Goal: Task Accomplishment & Management: Manage account settings

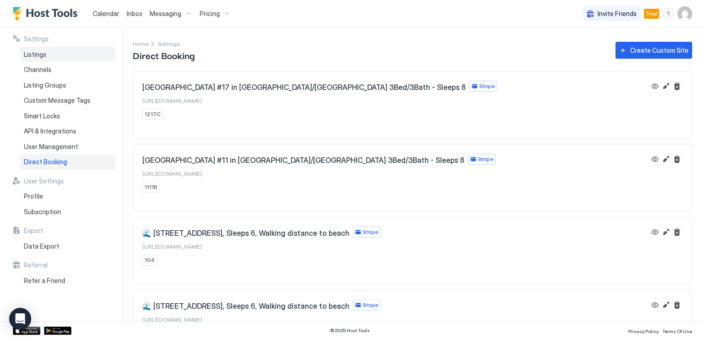
click at [33, 58] on span "Listings" at bounding box center [35, 54] width 22 height 8
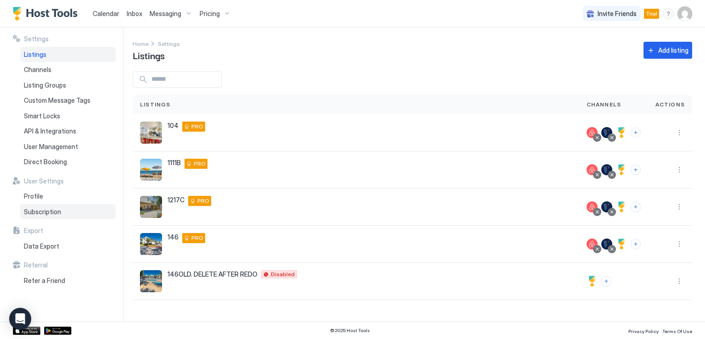
click at [50, 208] on span "Subscription" at bounding box center [42, 212] width 37 height 8
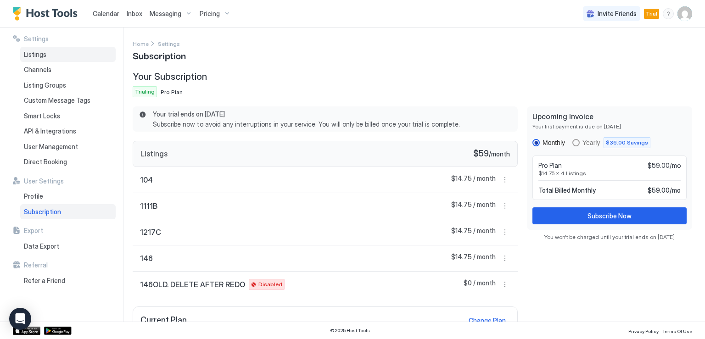
click at [38, 51] on span "Listings" at bounding box center [35, 54] width 22 height 8
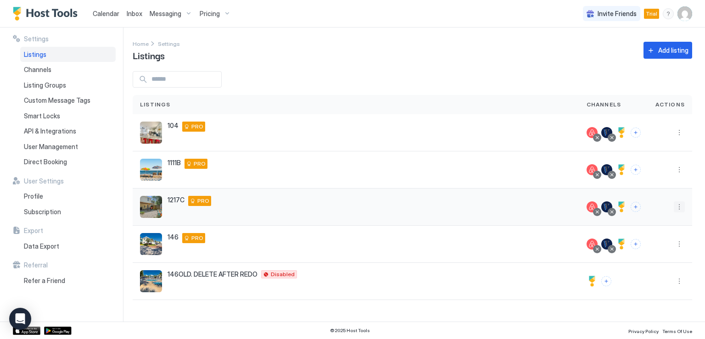
click at [680, 208] on button "More options" at bounding box center [678, 206] width 11 height 11
click at [652, 234] on span "Pricing" at bounding box center [647, 234] width 18 height 7
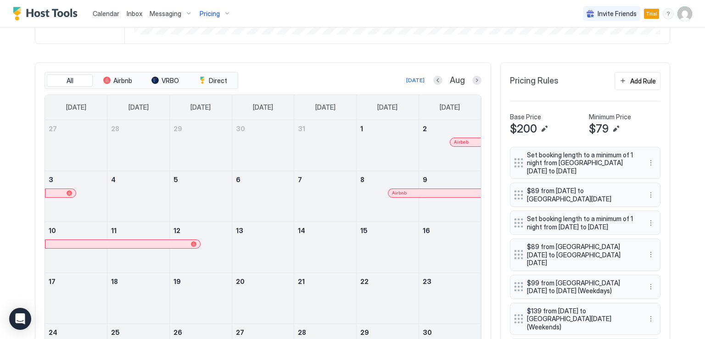
scroll to position [229, 0]
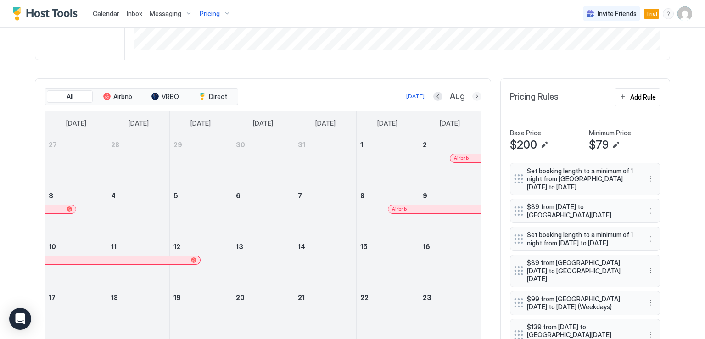
click at [476, 97] on button "Next month" at bounding box center [476, 96] width 9 height 9
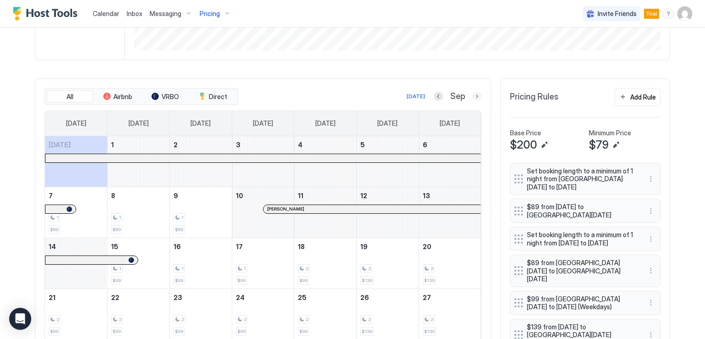
click at [472, 94] on button "Next month" at bounding box center [476, 96] width 9 height 9
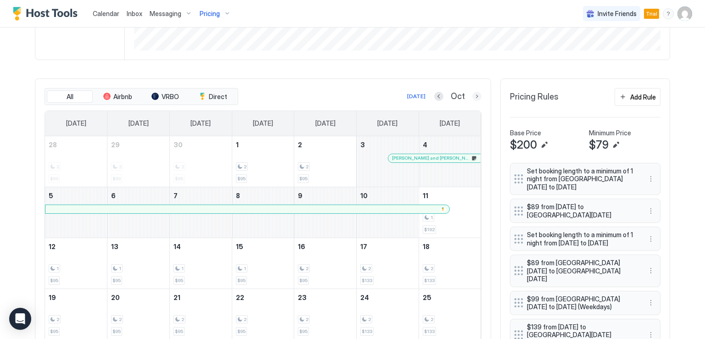
click at [475, 98] on button "Next month" at bounding box center [476, 96] width 9 height 9
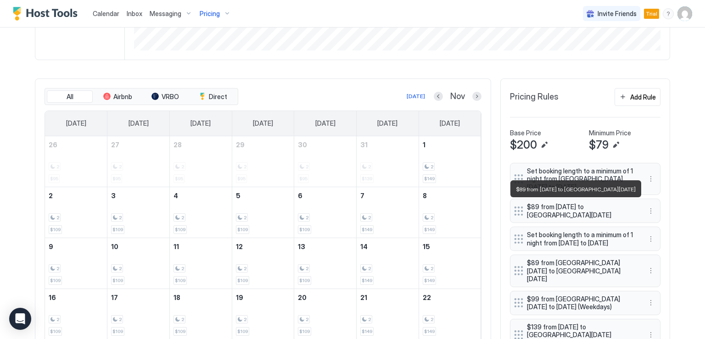
scroll to position [275, 0]
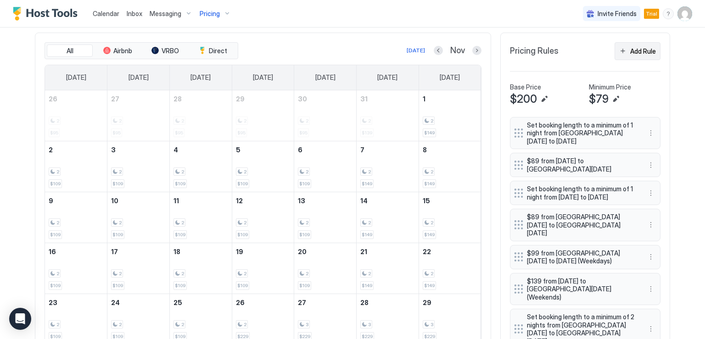
click at [618, 50] on button "Add Rule" at bounding box center [637, 51] width 46 height 18
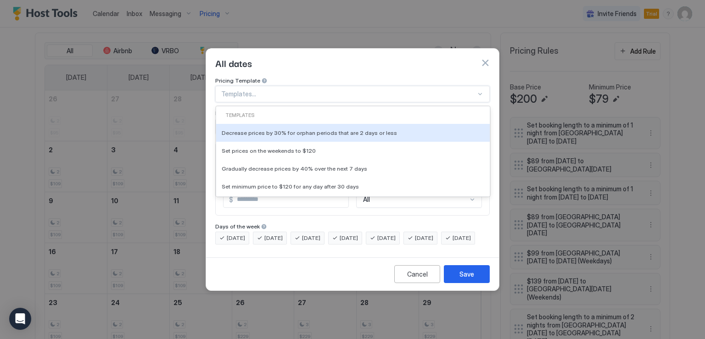
click at [297, 90] on div at bounding box center [348, 94] width 255 height 8
type input "******"
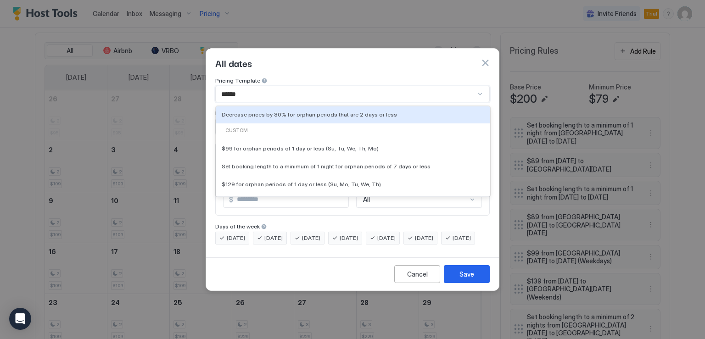
scroll to position [16, 0]
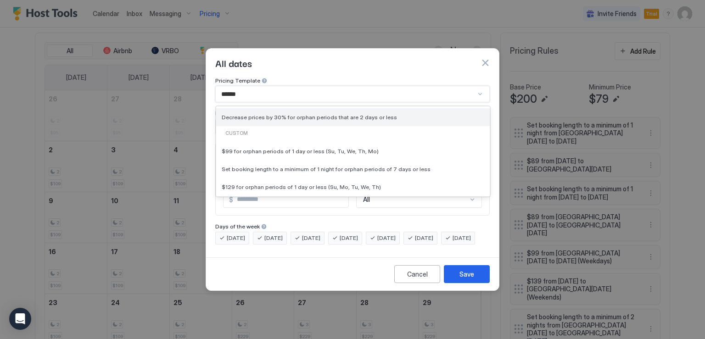
click at [402, 114] on div "Decrease prices by 30% for orphan periods that are 2 days or less" at bounding box center [353, 117] width 262 height 7
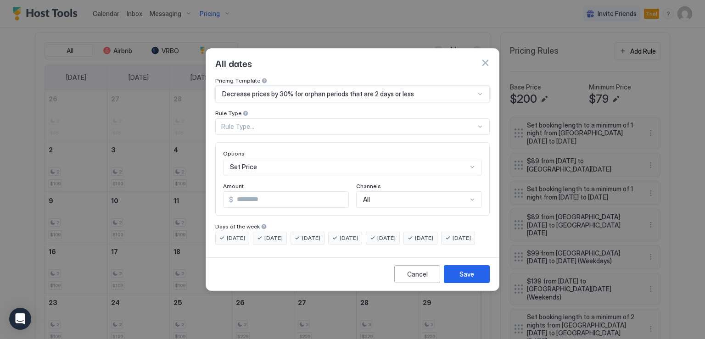
type input "**"
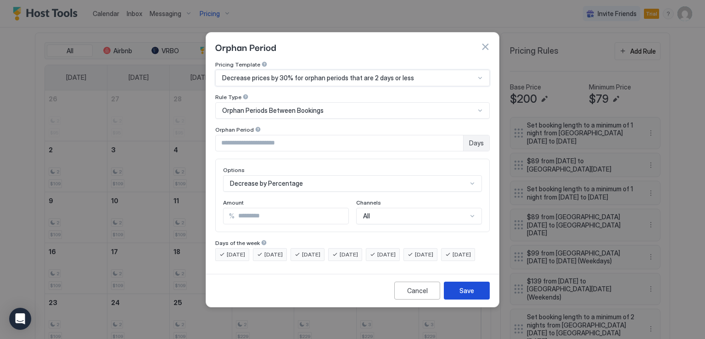
click at [464, 290] on button "Save" at bounding box center [467, 291] width 46 height 18
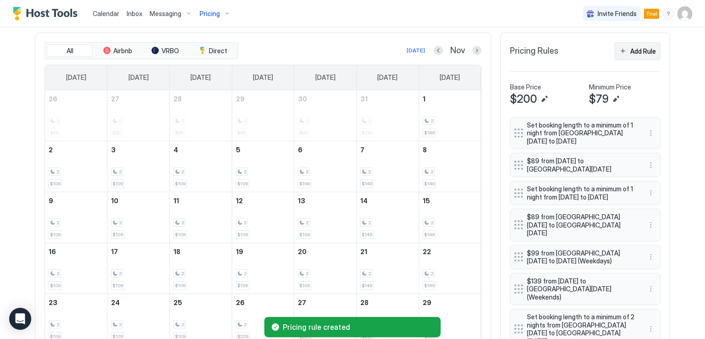
click at [630, 51] on div "Add Rule" at bounding box center [643, 51] width 26 height 10
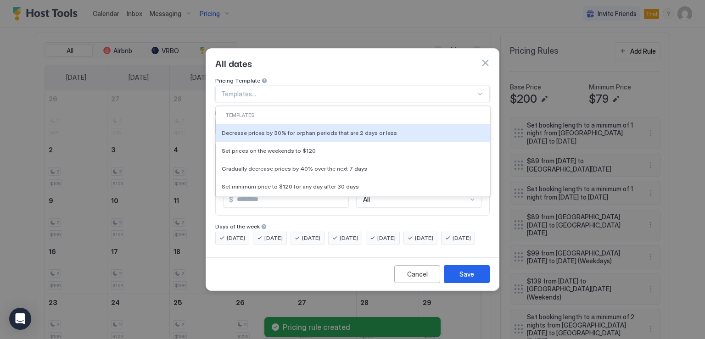
click at [474, 90] on div at bounding box center [348, 94] width 255 height 8
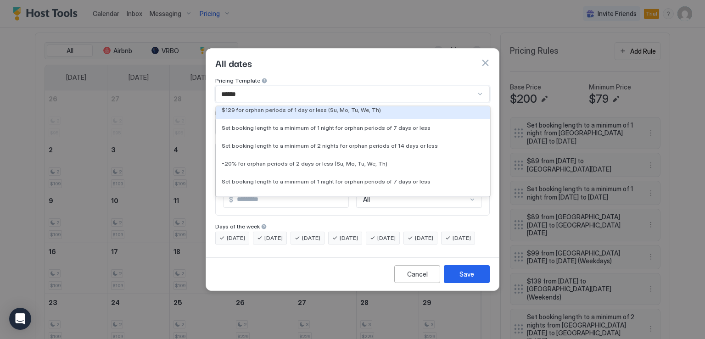
scroll to position [264, 0]
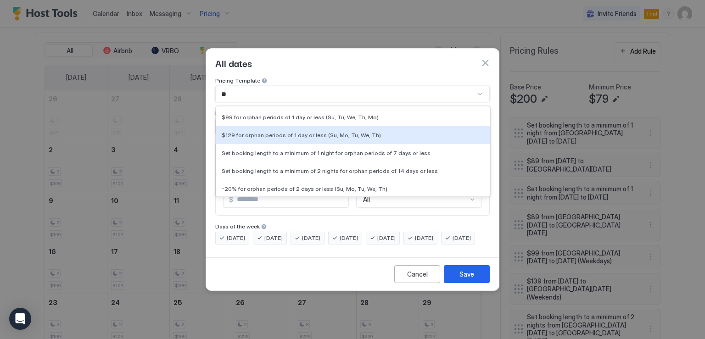
type input "*"
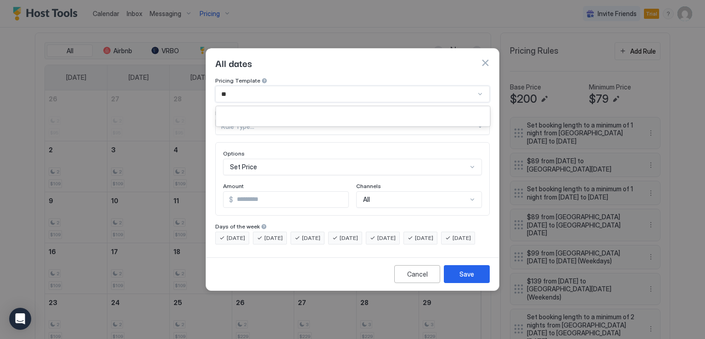
scroll to position [0, 0]
type input "********"
click at [327, 90] on div at bounding box center [348, 94] width 255 height 8
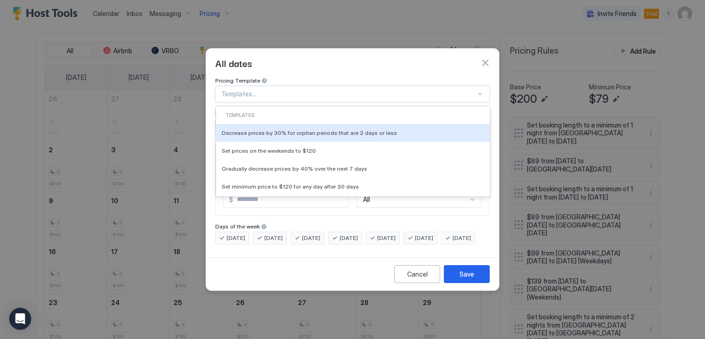
click at [322, 90] on div at bounding box center [348, 94] width 255 height 8
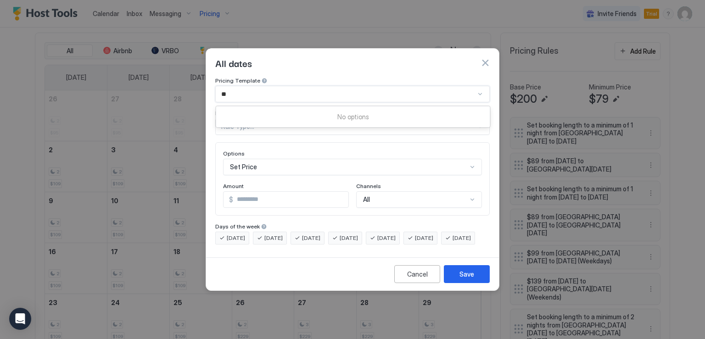
type input "*"
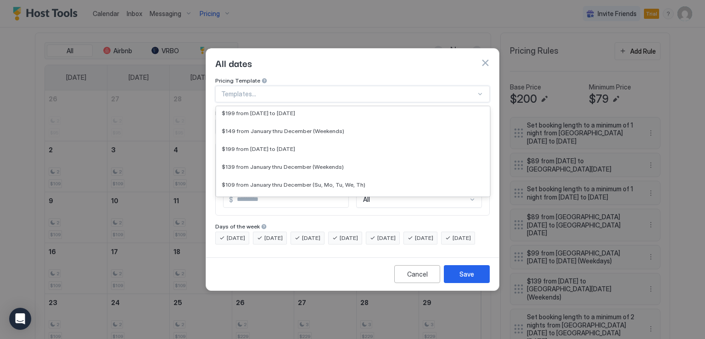
scroll to position [780, 0]
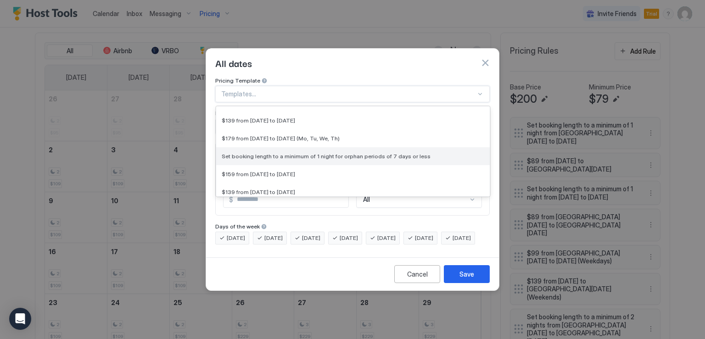
click at [345, 153] on span "Set booking length to a minimum of 1 night for orphan periods of 7 days or less" at bounding box center [326, 156] width 209 height 7
type input "*"
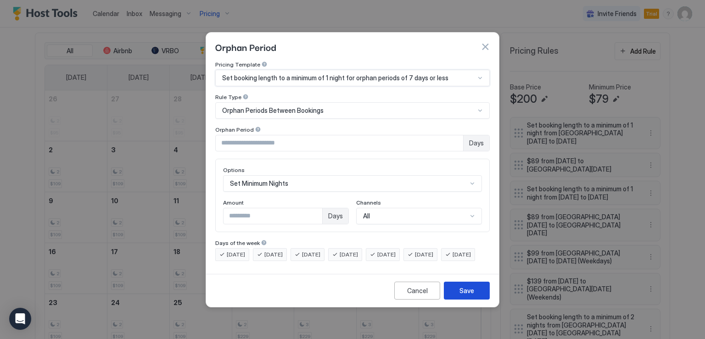
click at [462, 295] on div "Save" at bounding box center [466, 291] width 15 height 10
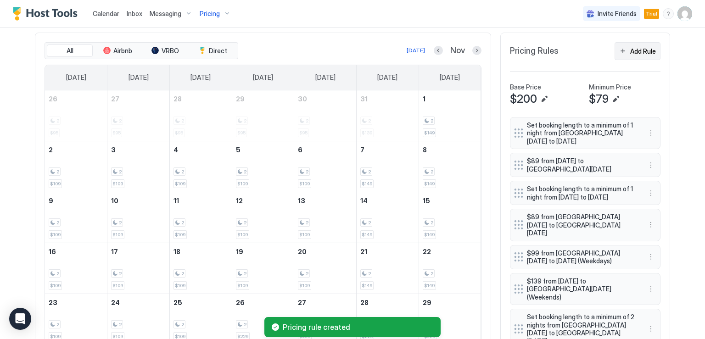
click at [630, 55] on button "Add Rule" at bounding box center [637, 51] width 46 height 18
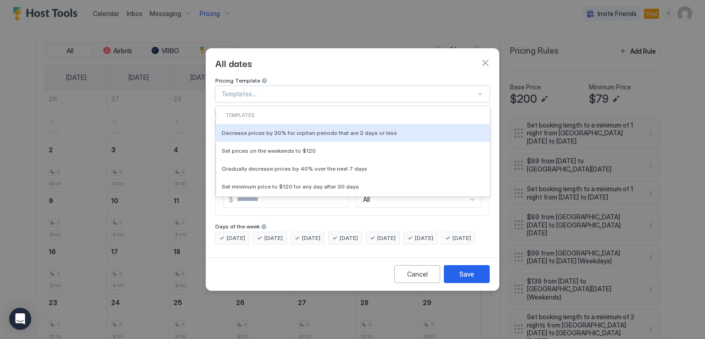
click at [477, 90] on div at bounding box center [479, 93] width 7 height 7
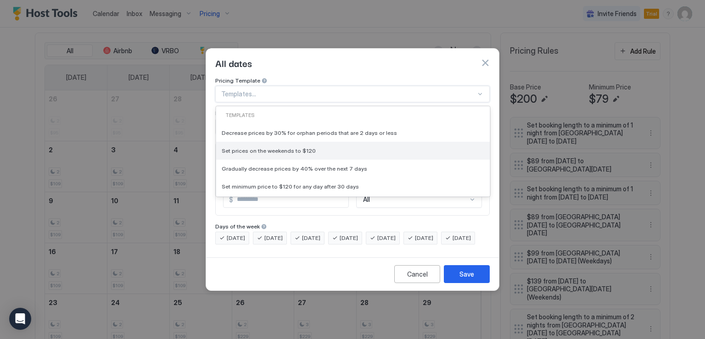
scroll to position [46, 0]
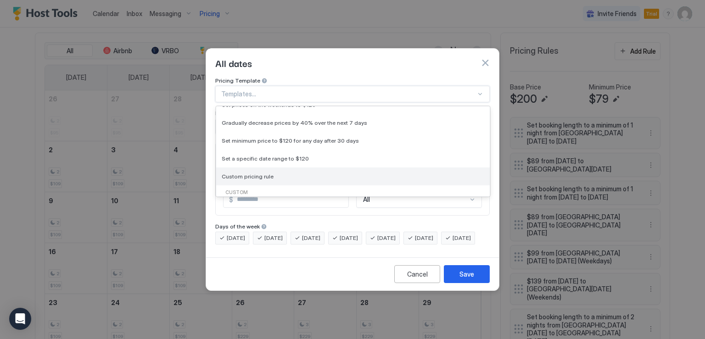
click at [294, 173] on div "Custom pricing rule" at bounding box center [353, 176] width 262 height 7
type input "***"
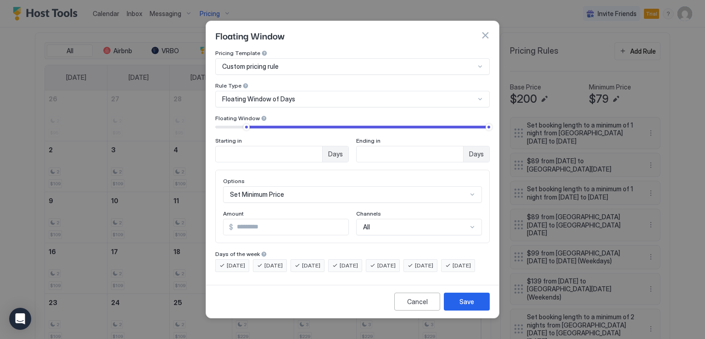
type input "**"
drag, startPoint x: 239, startPoint y: 121, endPoint x: 250, endPoint y: 121, distance: 11.5
click at [250, 124] on div at bounding box center [248, 127] width 6 height 6
type input "**"
drag, startPoint x: 489, startPoint y: 121, endPoint x: 260, endPoint y: 127, distance: 228.6
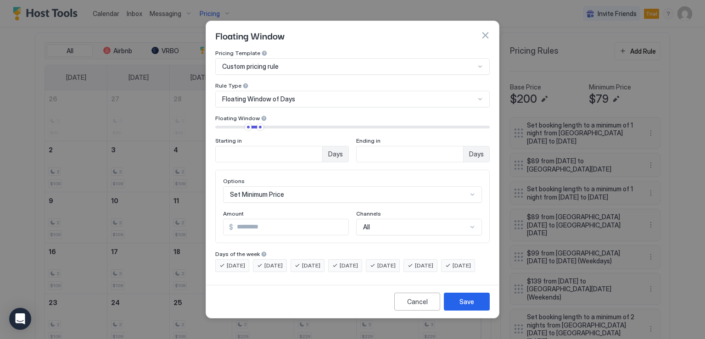
click at [260, 127] on div "Starting in ** Days Ending in ** Days" at bounding box center [352, 142] width 274 height 39
click at [311, 190] on div "Set Minimum Price" at bounding box center [352, 194] width 259 height 17
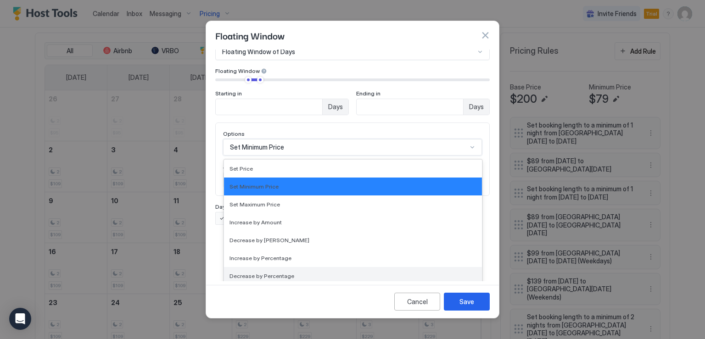
click at [289, 273] on div "Decrease by Percentage" at bounding box center [352, 276] width 247 height 7
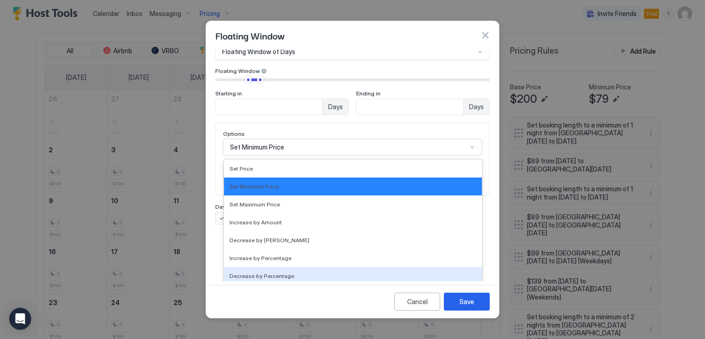
scroll to position [0, 0]
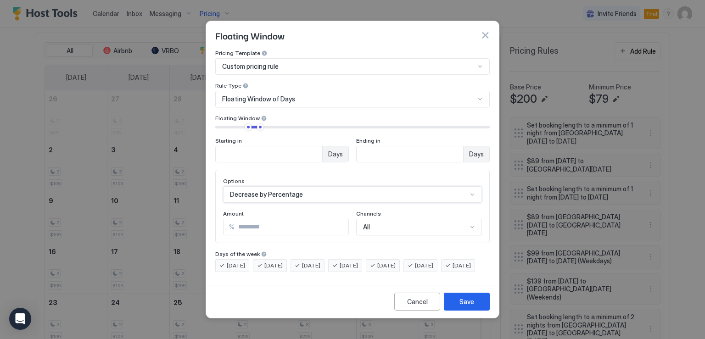
click at [259, 219] on input "***" at bounding box center [291, 227] width 114 height 16
type input "**"
click at [472, 306] on div "Save" at bounding box center [466, 302] width 15 height 10
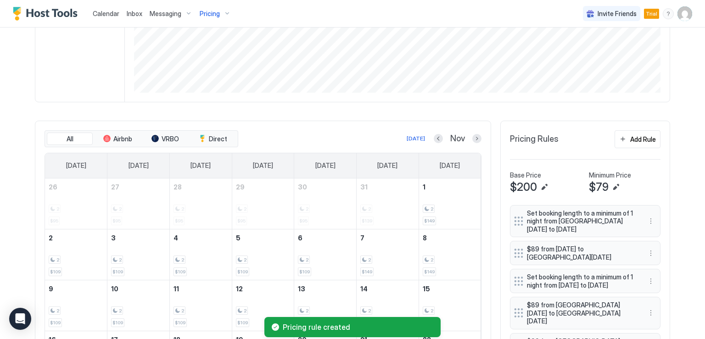
scroll to position [184, 0]
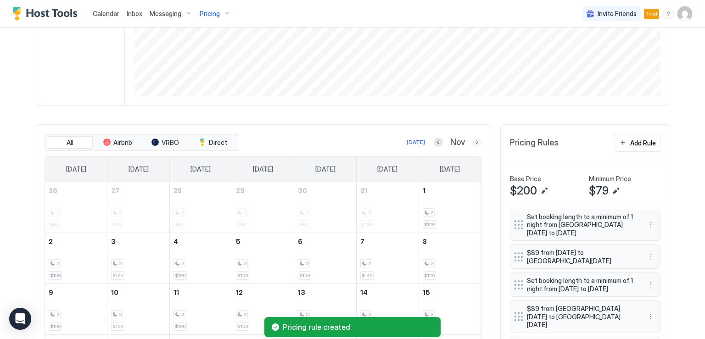
click at [472, 142] on button "Next month" at bounding box center [476, 142] width 9 height 9
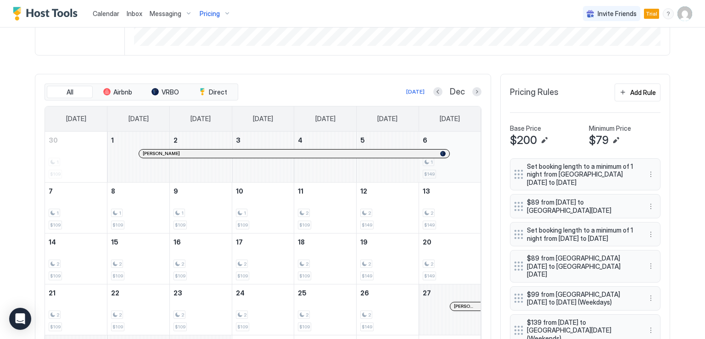
scroll to position [229, 0]
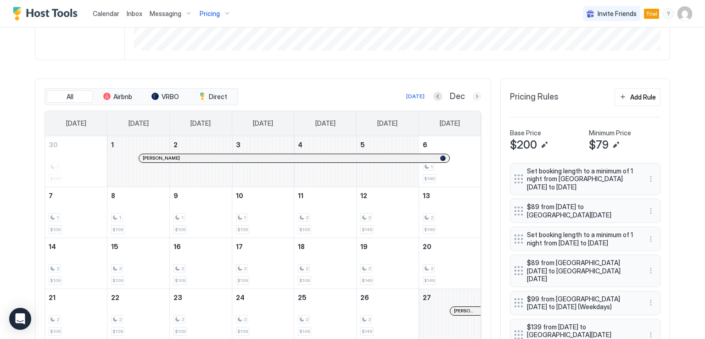
click at [473, 97] on button "Next month" at bounding box center [476, 96] width 9 height 9
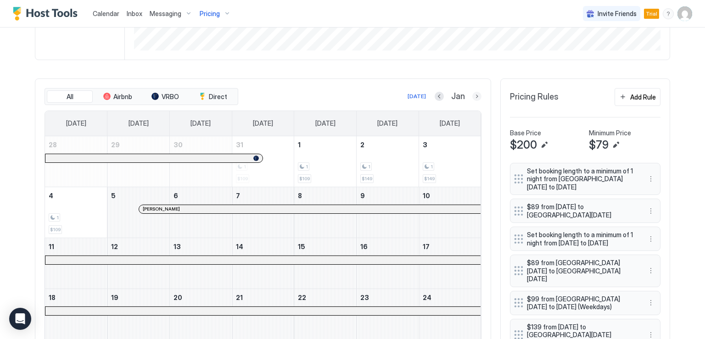
click at [472, 95] on button "Next month" at bounding box center [476, 96] width 9 height 9
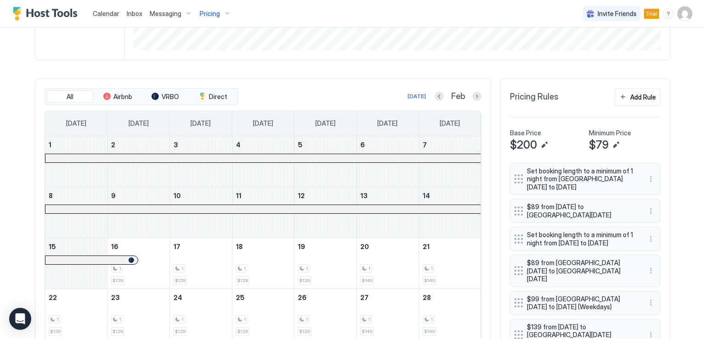
scroll to position [275, 0]
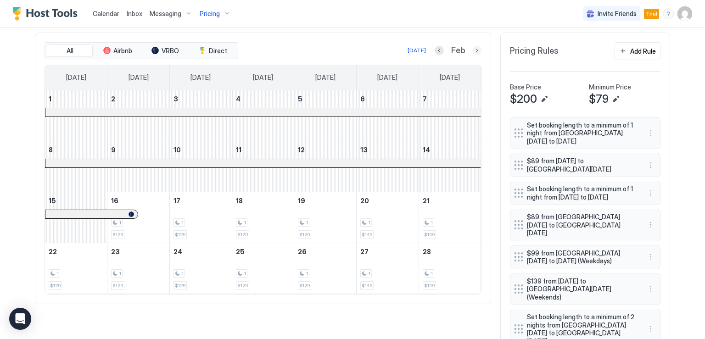
click at [476, 49] on button "Next month" at bounding box center [476, 50] width 9 height 9
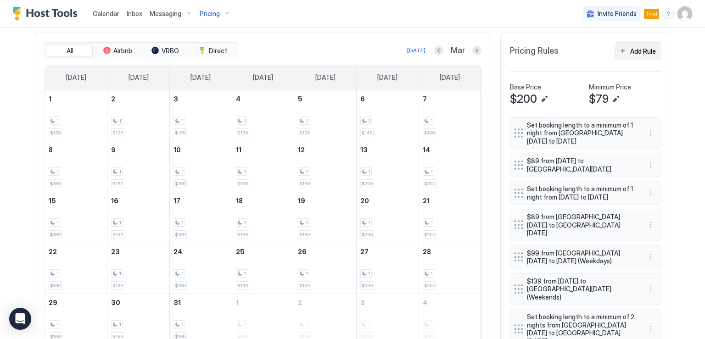
click at [623, 51] on button "Add Rule" at bounding box center [637, 51] width 46 height 18
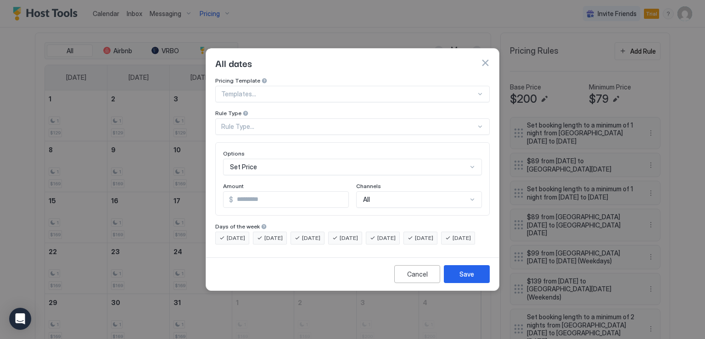
click at [291, 90] on div at bounding box center [348, 94] width 255 height 8
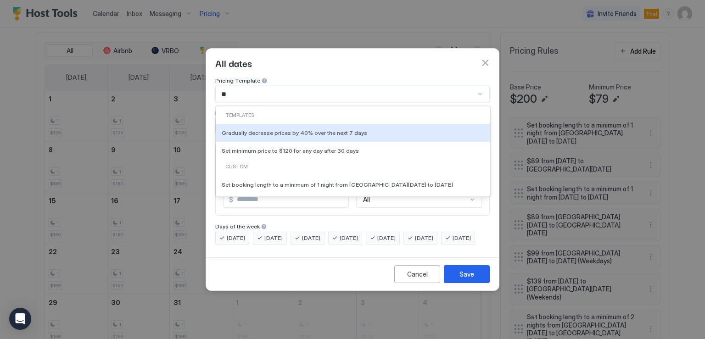
type input "*"
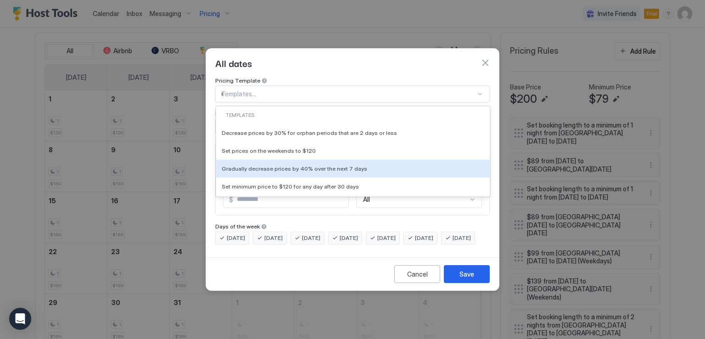
type input "***"
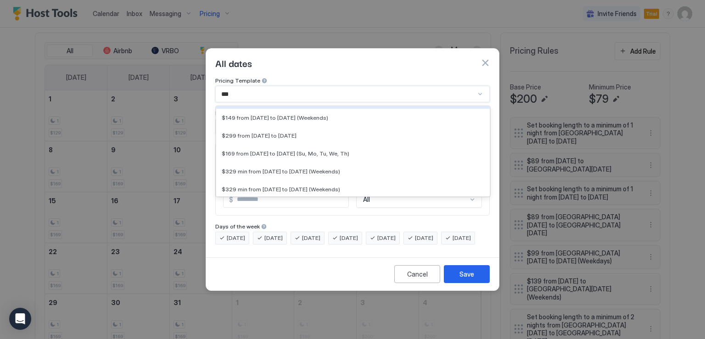
scroll to position [280, 0]
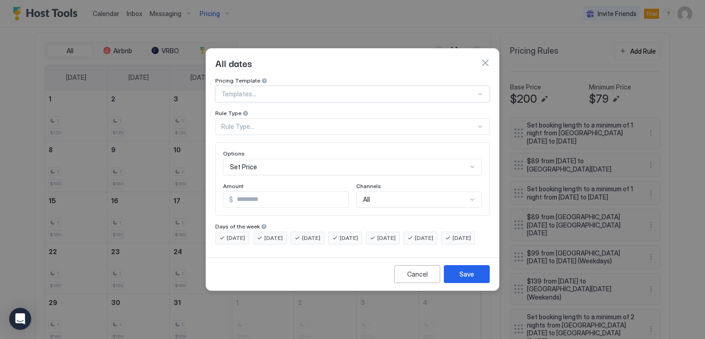
click at [239, 90] on div at bounding box center [348, 94] width 255 height 8
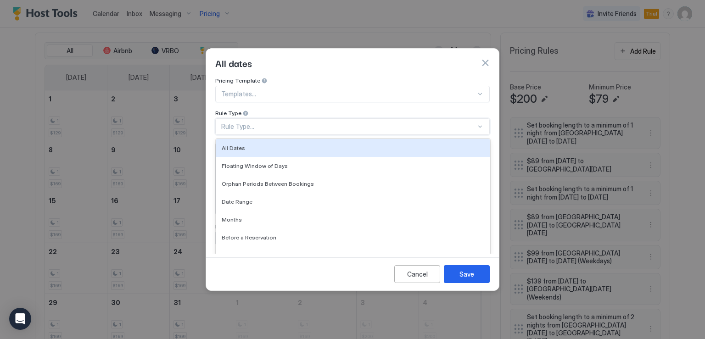
click at [259, 122] on div "Rule Type..." at bounding box center [348, 126] width 255 height 8
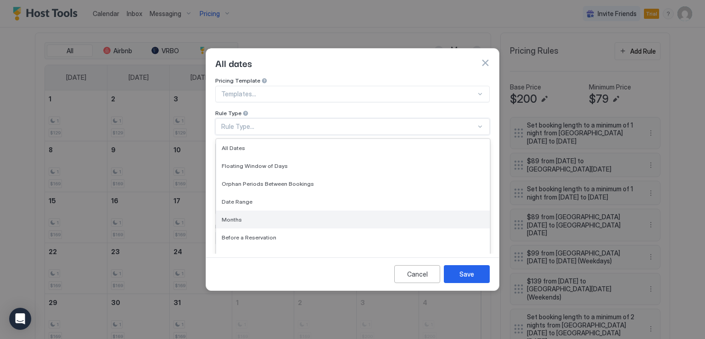
click at [275, 216] on div "Months" at bounding box center [353, 219] width 262 height 7
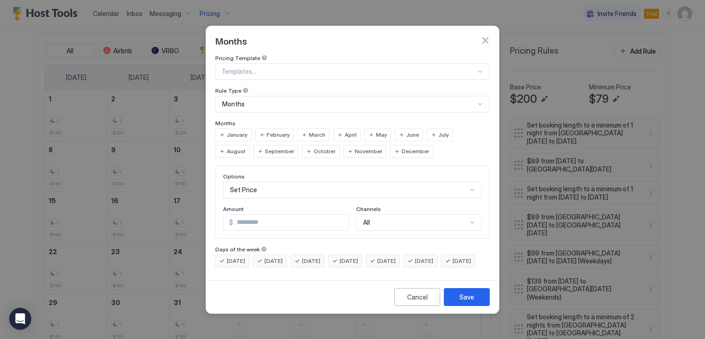
click at [309, 131] on span "March" at bounding box center [317, 135] width 17 height 8
click at [336, 128] on div "April" at bounding box center [347, 134] width 28 height 13
click at [369, 128] on div "May" at bounding box center [377, 134] width 27 height 13
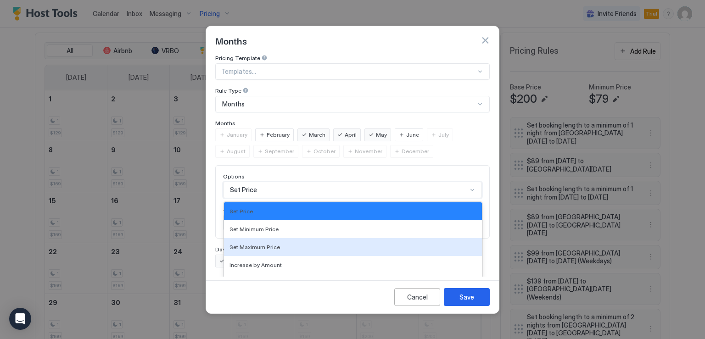
click at [261, 182] on div "17 results available. Use Up and Down to choose options, press Enter to select …" at bounding box center [352, 190] width 259 height 17
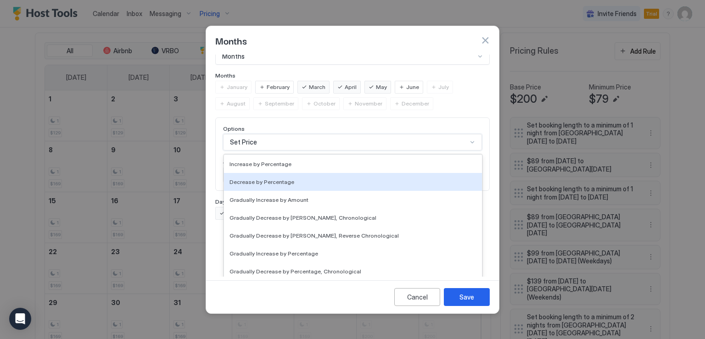
scroll to position [138, 0]
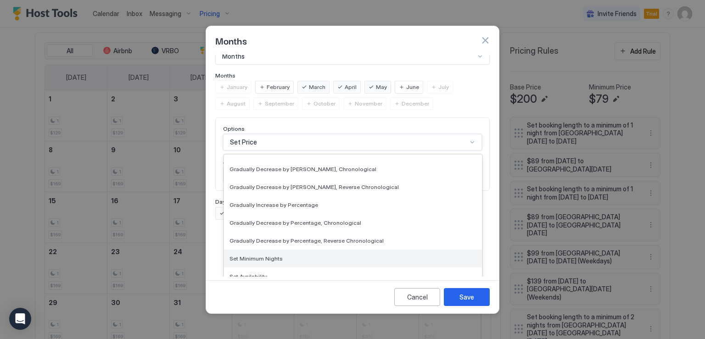
click at [269, 255] on span "Set Minimum Nights" at bounding box center [255, 258] width 53 height 7
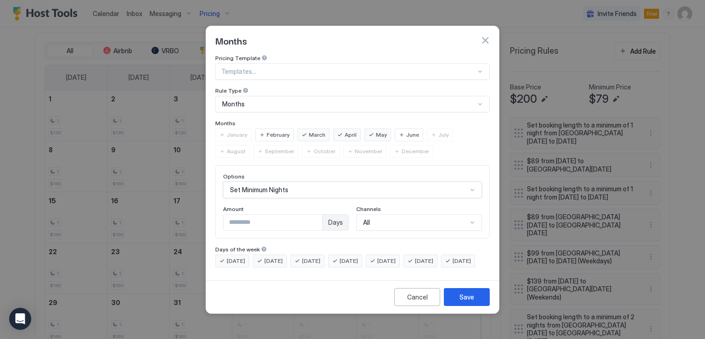
scroll to position [0, 0]
click at [248, 217] on input "*" at bounding box center [272, 223] width 99 height 16
type input "*"
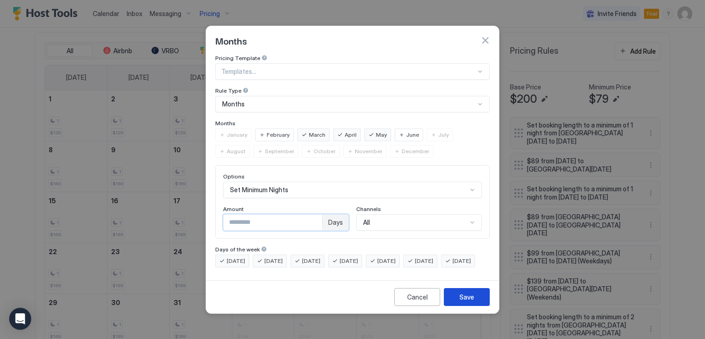
click at [461, 300] on div "Save" at bounding box center [466, 297] width 15 height 10
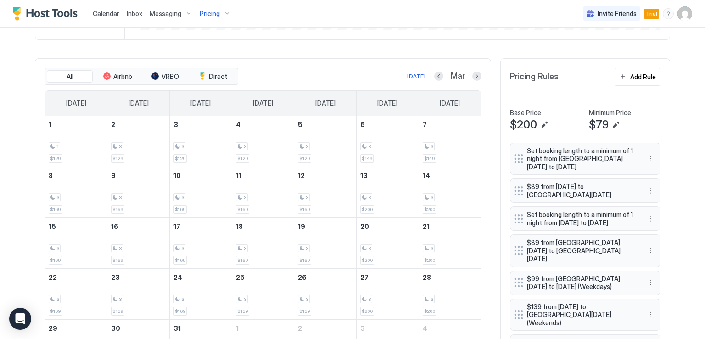
scroll to position [229, 0]
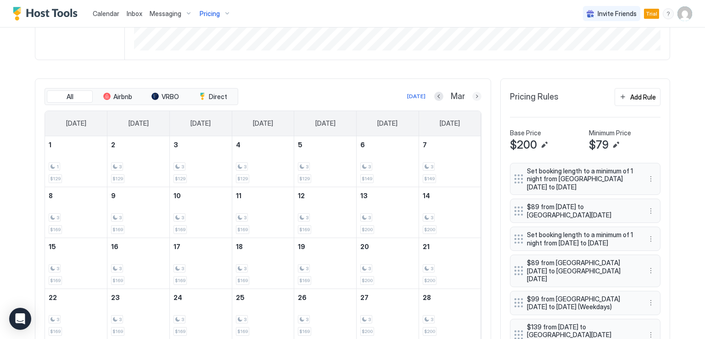
click at [472, 96] on button "Next month" at bounding box center [476, 96] width 9 height 9
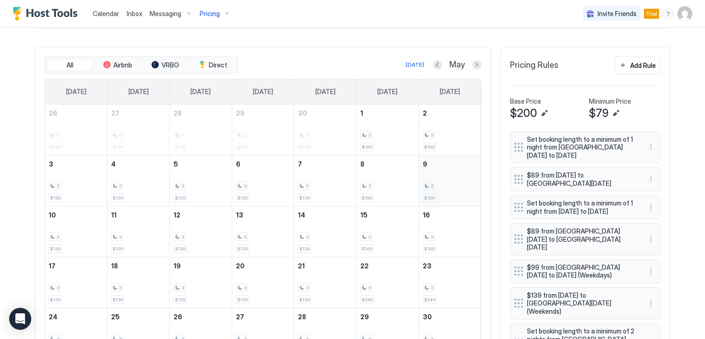
scroll to position [275, 0]
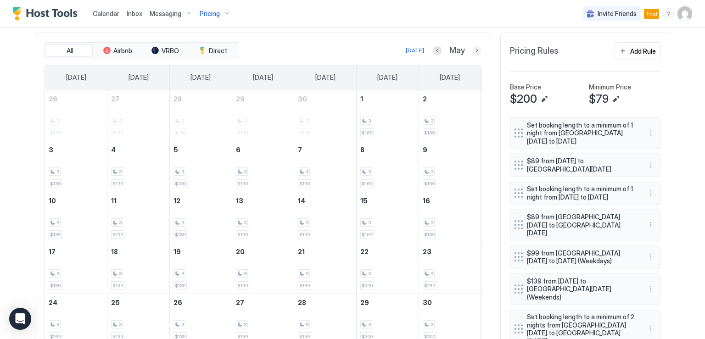
click at [473, 50] on button "Next month" at bounding box center [476, 50] width 9 height 9
click at [472, 52] on button "Next month" at bounding box center [476, 50] width 9 height 9
click at [475, 52] on button "Next month" at bounding box center [476, 50] width 9 height 9
click at [627, 56] on button "Add Rule" at bounding box center [637, 51] width 46 height 18
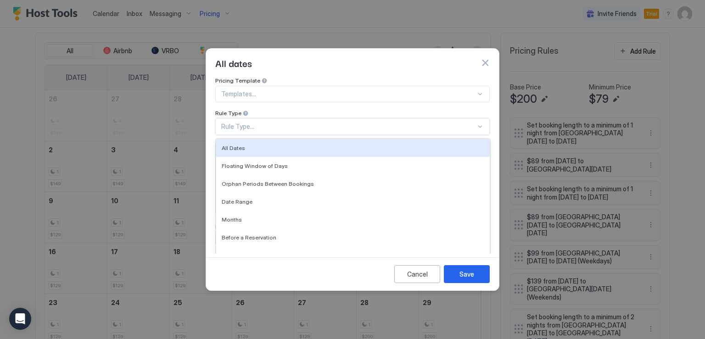
click at [446, 122] on div "Rule Type..." at bounding box center [348, 126] width 255 height 8
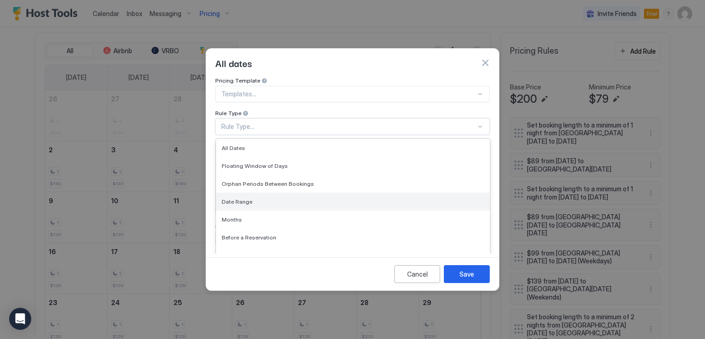
click at [268, 198] on div "Date Range" at bounding box center [353, 201] width 262 height 7
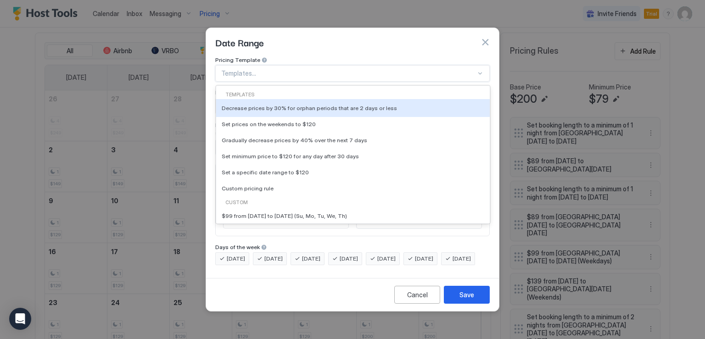
click at [325, 69] on div at bounding box center [348, 73] width 255 height 8
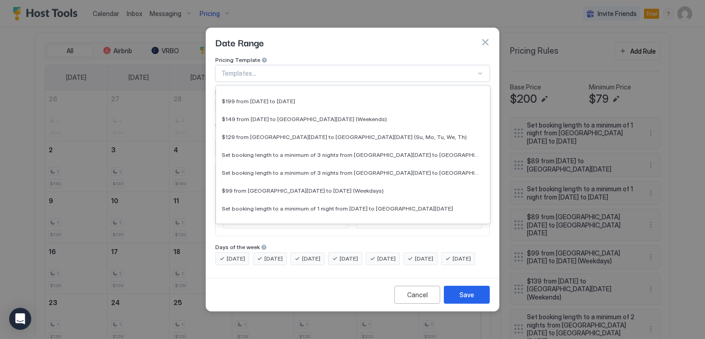
scroll to position [413, 0]
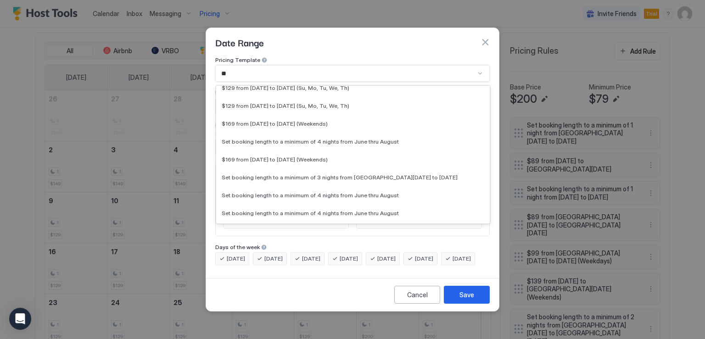
type input "***"
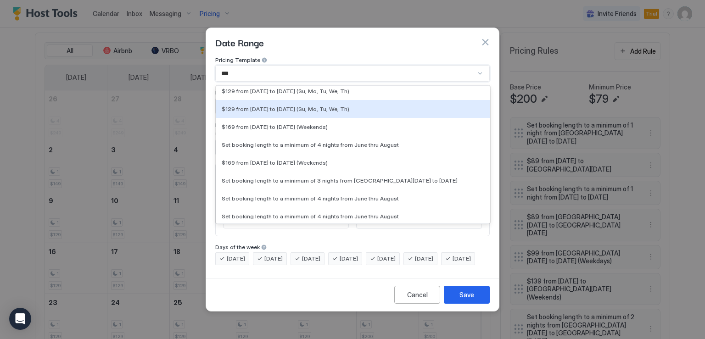
scroll to position [248, 0]
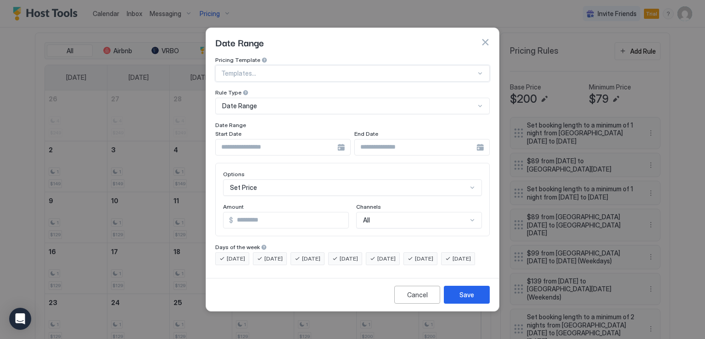
click at [295, 69] on div at bounding box center [348, 73] width 255 height 8
click at [343, 140] on div at bounding box center [282, 147] width 135 height 17
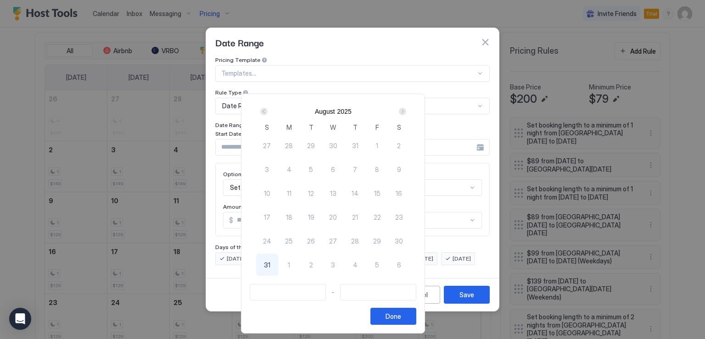
click at [406, 111] on div "Next" at bounding box center [402, 111] width 7 height 7
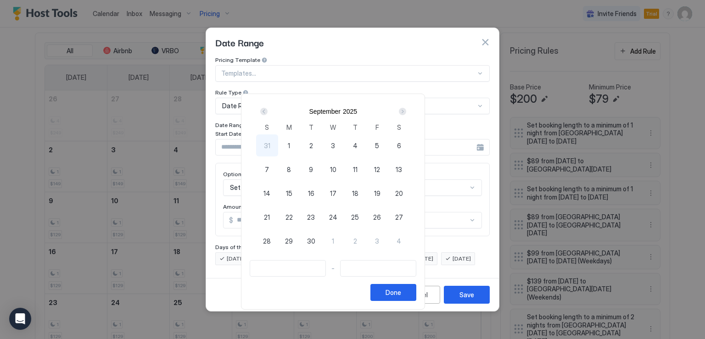
click at [267, 111] on div "Prev" at bounding box center [263, 111] width 7 height 7
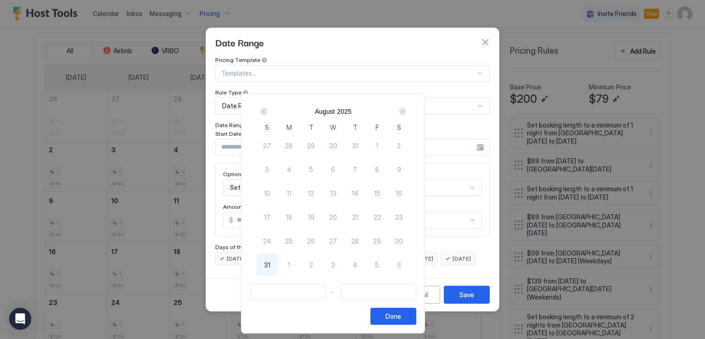
click at [406, 113] on div "Next" at bounding box center [402, 111] width 7 height 7
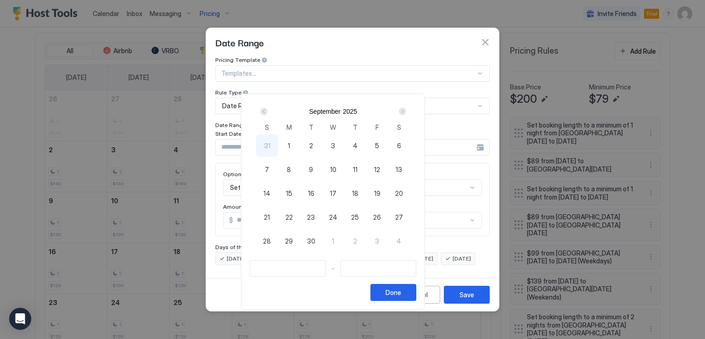
click at [406, 113] on div "Next" at bounding box center [402, 111] width 7 height 7
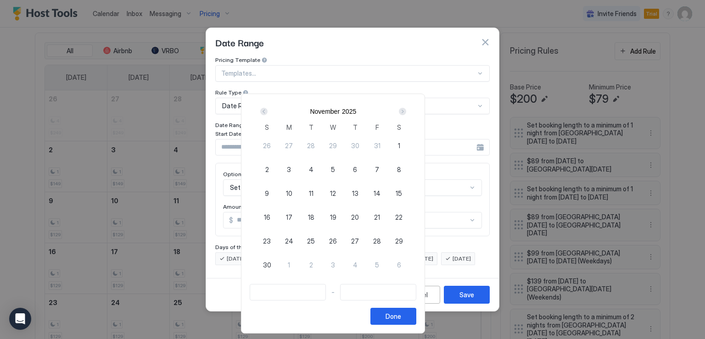
click at [406, 113] on div "Next" at bounding box center [402, 111] width 7 height 7
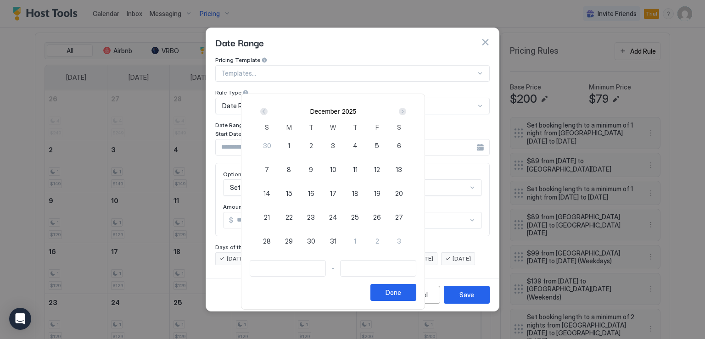
click at [406, 113] on div "Next" at bounding box center [402, 111] width 7 height 7
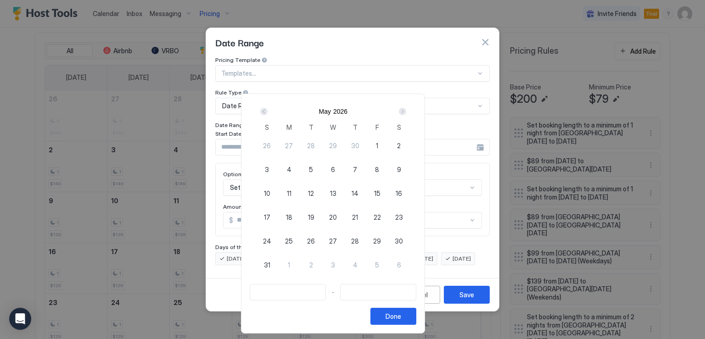
click at [406, 113] on div "Next" at bounding box center [402, 111] width 7 height 7
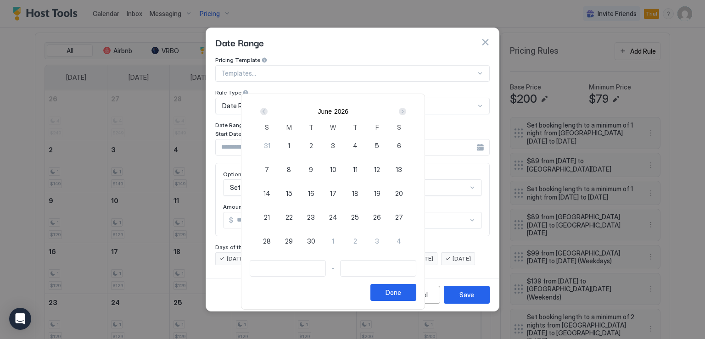
click at [406, 113] on div "Next" at bounding box center [402, 111] width 7 height 7
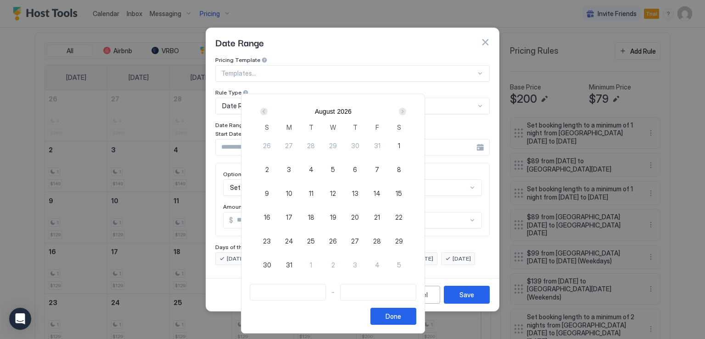
click at [410, 143] on div "1" at bounding box center [399, 145] width 22 height 22
type input "**********"
click at [406, 113] on div "Next" at bounding box center [402, 111] width 7 height 7
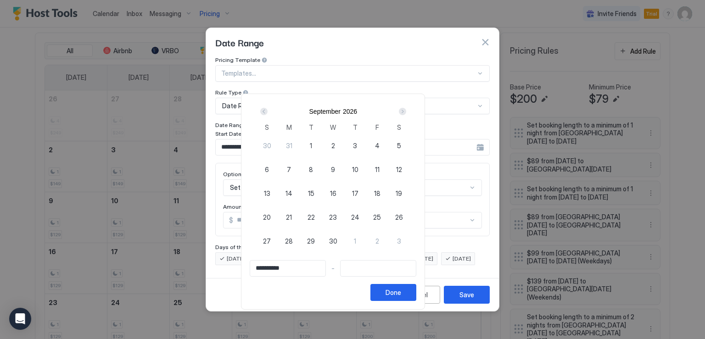
click at [406, 113] on div "Next" at bounding box center [402, 111] width 7 height 7
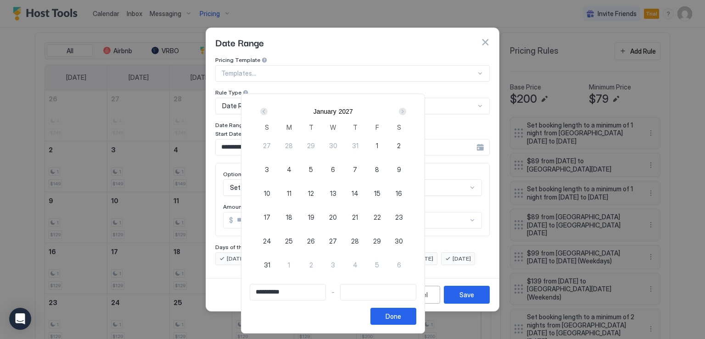
click at [406, 113] on div "Next" at bounding box center [402, 111] width 7 height 7
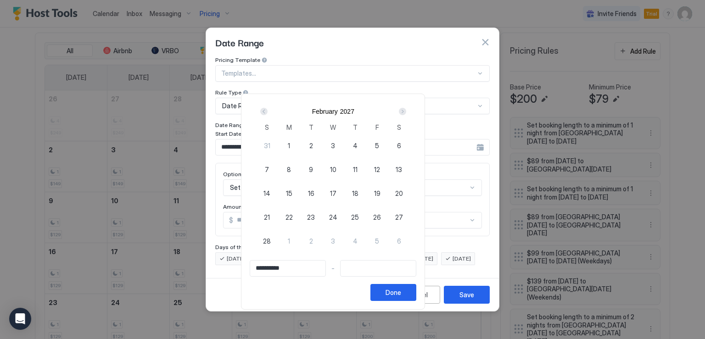
click at [406, 113] on div "Next" at bounding box center [402, 111] width 7 height 7
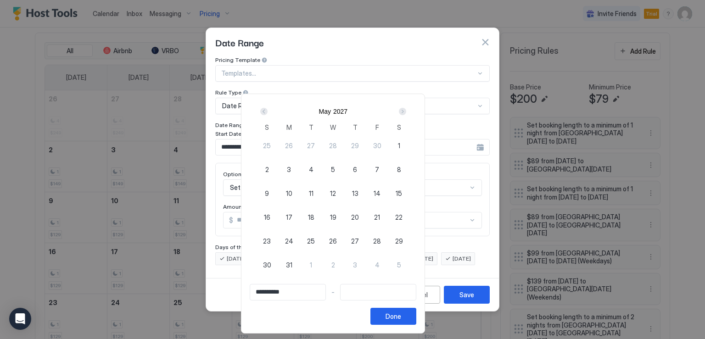
click at [406, 113] on div "Next" at bounding box center [402, 111] width 7 height 7
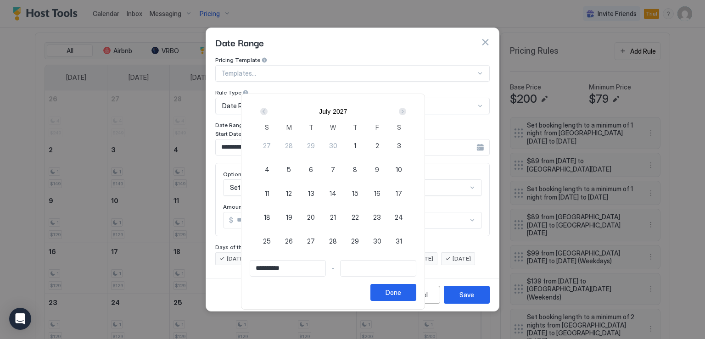
click at [406, 113] on div "Next" at bounding box center [402, 111] width 7 height 7
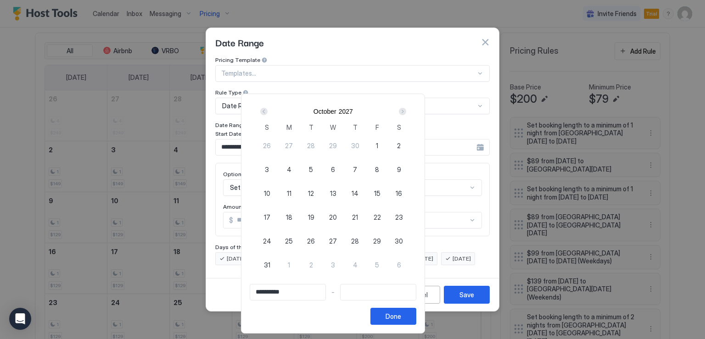
click at [406, 113] on div "Next" at bounding box center [402, 111] width 7 height 7
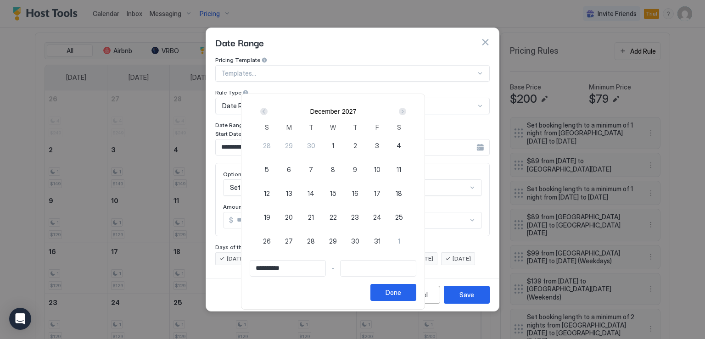
click at [406, 113] on div "Next" at bounding box center [402, 111] width 7 height 7
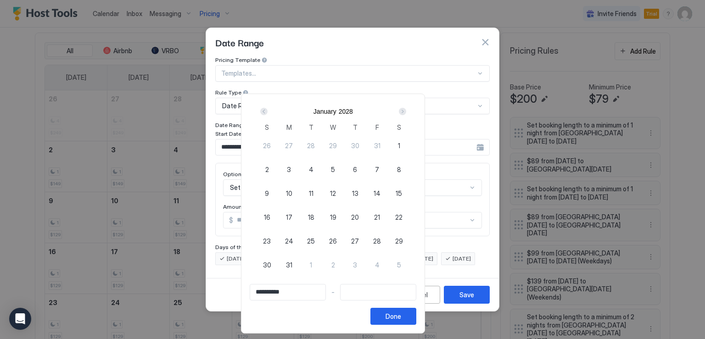
click at [406, 113] on div "Next" at bounding box center [402, 111] width 7 height 7
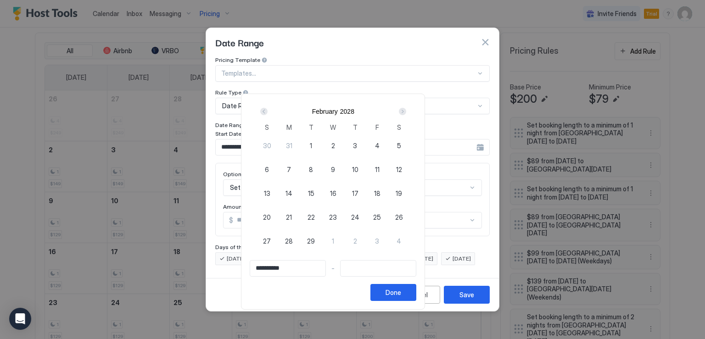
click at [406, 113] on div "Next" at bounding box center [402, 111] width 7 height 7
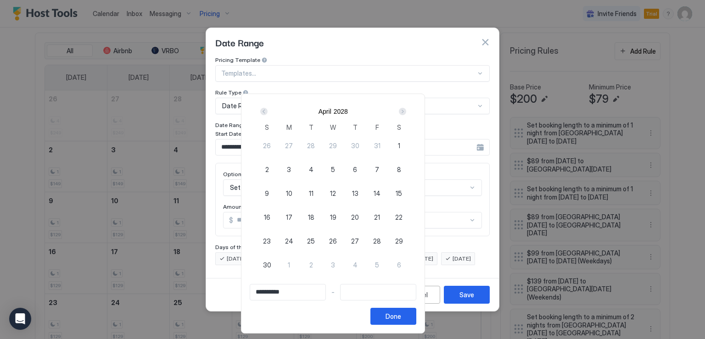
click at [406, 113] on div "Next" at bounding box center [402, 111] width 7 height 7
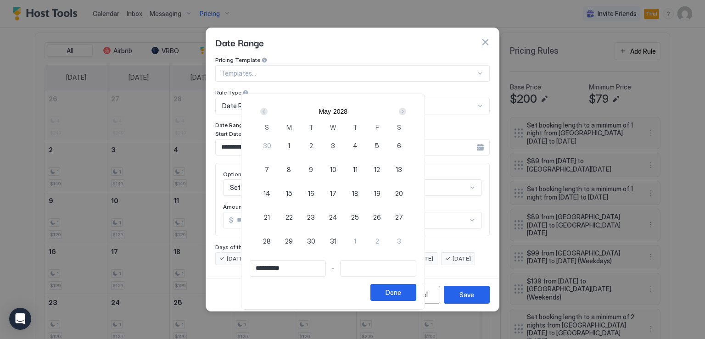
click at [406, 113] on div "Next" at bounding box center [402, 111] width 7 height 7
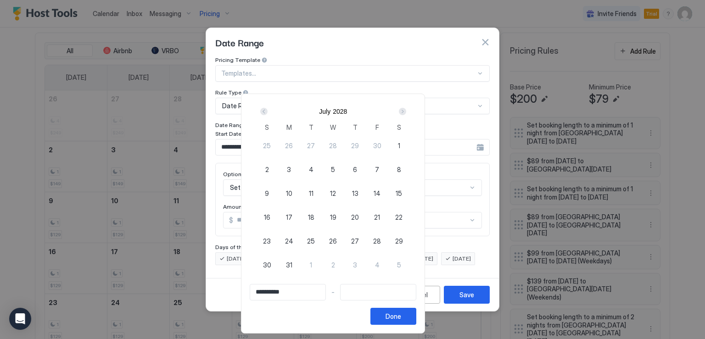
click at [406, 113] on div "Next" at bounding box center [402, 111] width 7 height 7
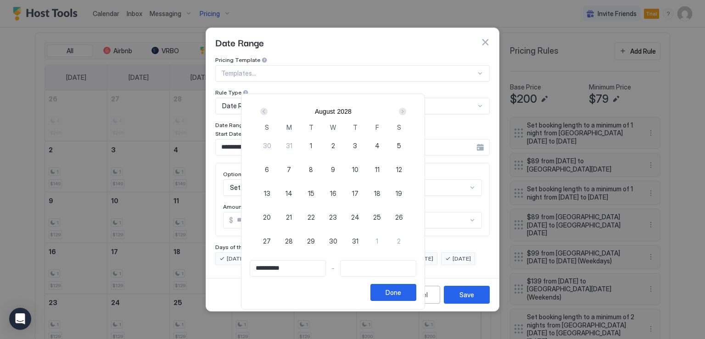
click at [406, 113] on div "Next" at bounding box center [402, 111] width 7 height 7
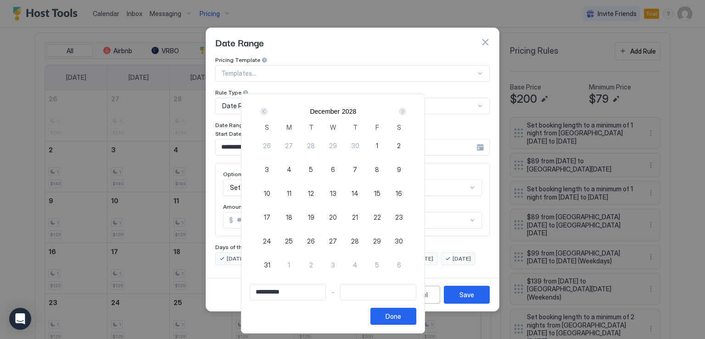
click at [406, 113] on div "Next" at bounding box center [402, 111] width 7 height 7
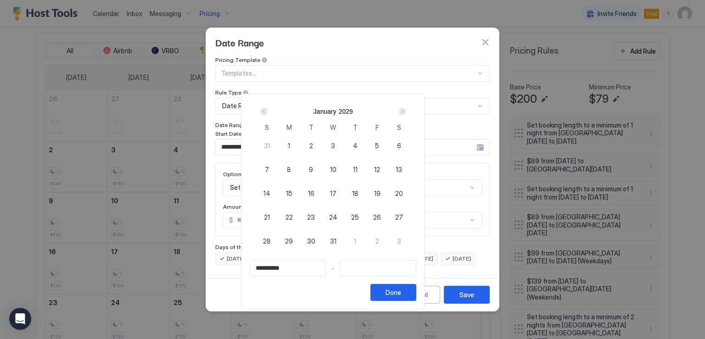
click at [406, 113] on div "Next" at bounding box center [402, 111] width 7 height 7
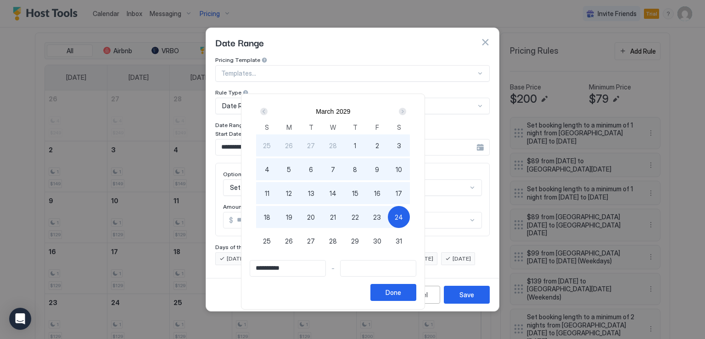
type input "**********"
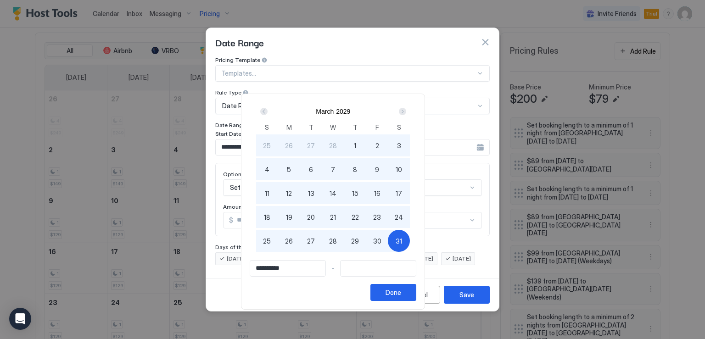
click at [402, 242] on span "31" at bounding box center [398, 241] width 6 height 10
type input "**********"
click at [401, 295] on div "Done" at bounding box center [393, 293] width 16 height 10
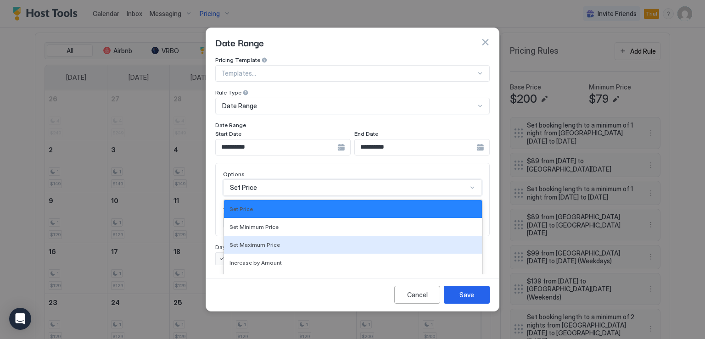
click at [259, 181] on div "17 results available. Use Up and Down to choose options, press Enter to select …" at bounding box center [352, 187] width 259 height 17
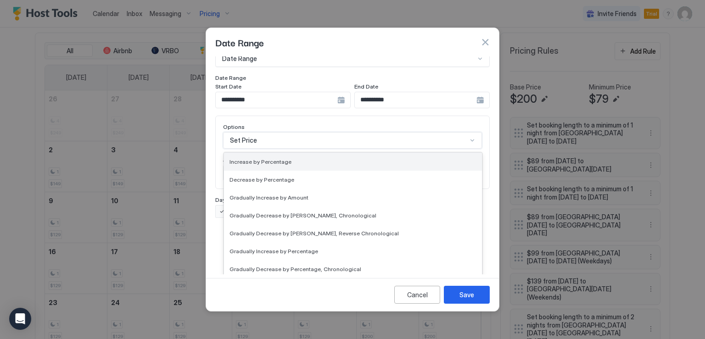
scroll to position [138, 0]
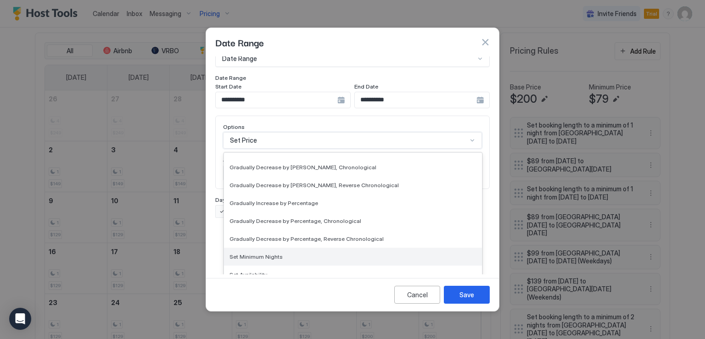
click at [266, 253] on span "Set Minimum Nights" at bounding box center [255, 256] width 53 height 7
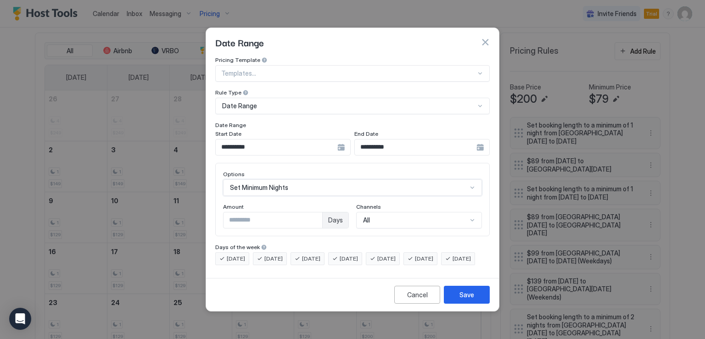
click at [243, 215] on input "*" at bounding box center [272, 220] width 99 height 16
type input "*"
click at [451, 304] on button "Save" at bounding box center [467, 295] width 46 height 18
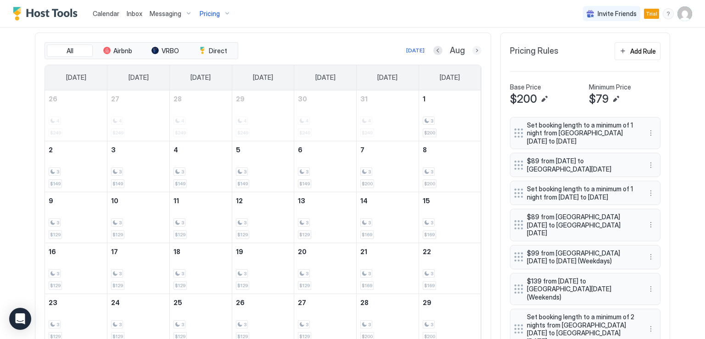
click at [472, 51] on button "Next month" at bounding box center [476, 50] width 9 height 9
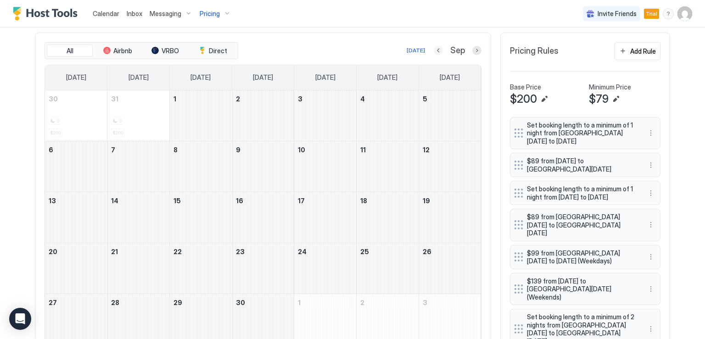
click at [437, 50] on button "Previous month" at bounding box center [438, 50] width 9 height 9
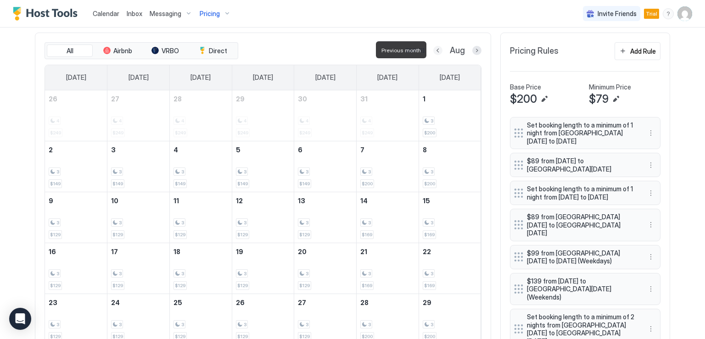
click at [437, 52] on button "Previous month" at bounding box center [437, 50] width 9 height 9
click at [432, 51] on button "Previous month" at bounding box center [427, 50] width 9 height 9
click at [436, 51] on button "Previous month" at bounding box center [438, 50] width 9 height 9
click at [436, 51] on button "Previous month" at bounding box center [437, 50] width 9 height 9
click at [436, 51] on button "Previous month" at bounding box center [439, 50] width 9 height 9
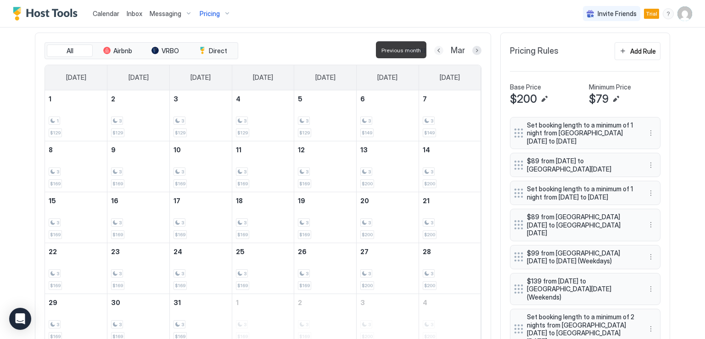
click at [436, 51] on button "Previous month" at bounding box center [438, 50] width 9 height 9
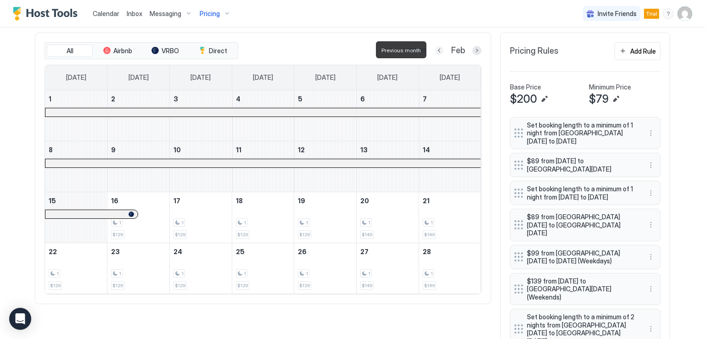
click at [436, 51] on button "Previous month" at bounding box center [438, 50] width 9 height 9
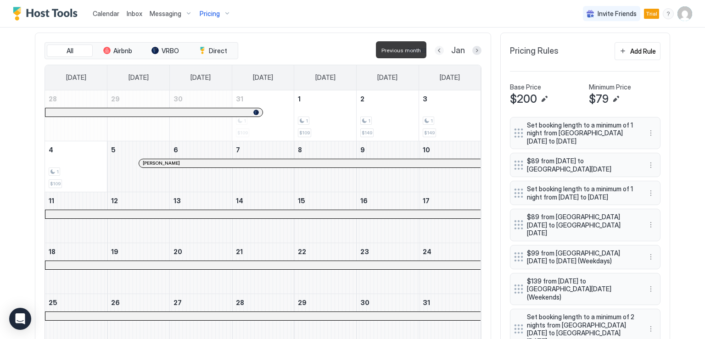
click at [436, 51] on button "Previous month" at bounding box center [438, 50] width 9 height 9
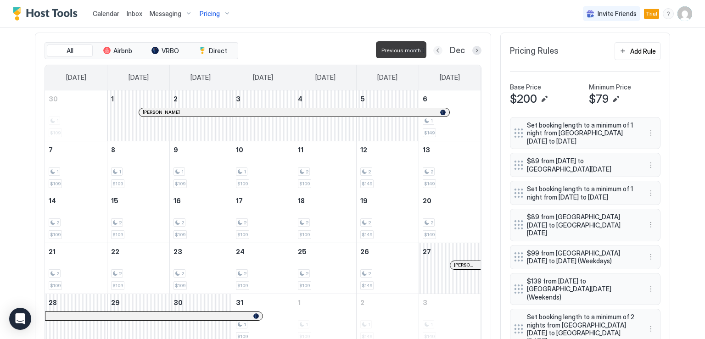
click at [436, 51] on button "Previous month" at bounding box center [437, 50] width 9 height 9
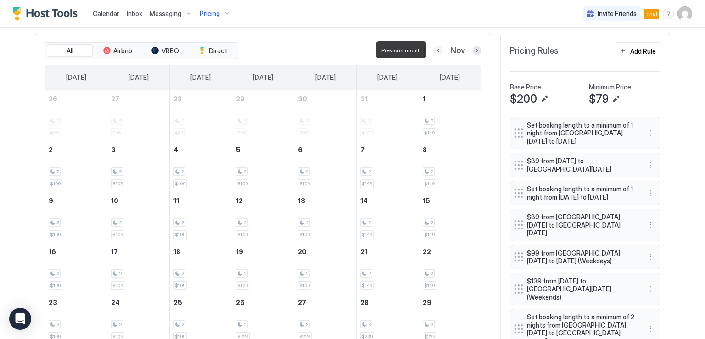
click at [436, 51] on button "Previous month" at bounding box center [438, 50] width 9 height 9
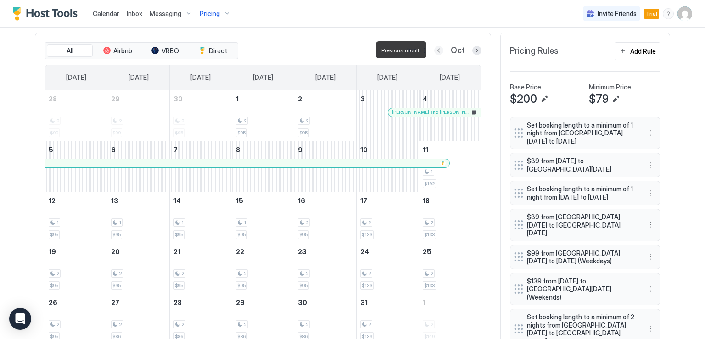
click at [436, 51] on button "Previous month" at bounding box center [438, 50] width 9 height 9
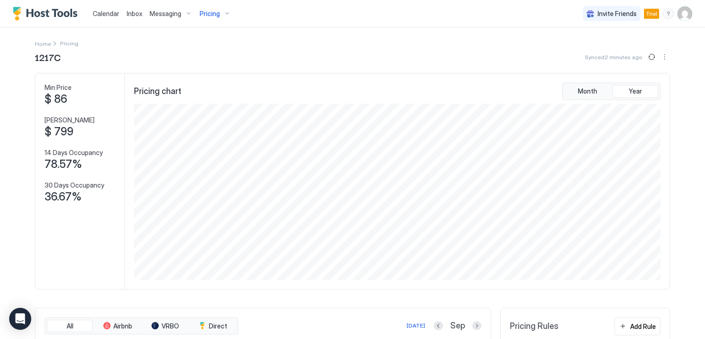
click at [677, 16] on img "User profile" at bounding box center [684, 13] width 15 height 15
click at [601, 53] on span "Settings" at bounding box center [595, 51] width 25 height 8
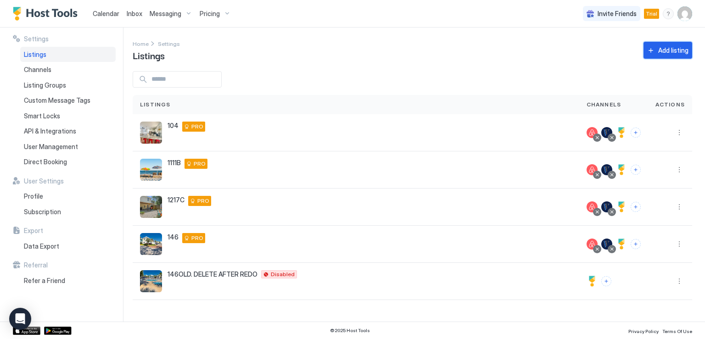
click at [670, 51] on div "Add listing" at bounding box center [673, 50] width 30 height 10
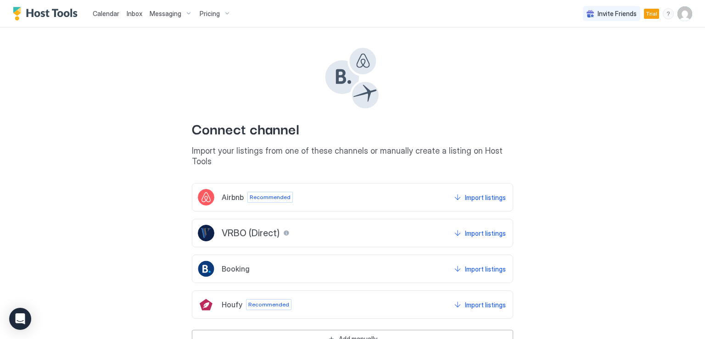
click at [228, 193] on span "Airbnb" at bounding box center [233, 197] width 22 height 9
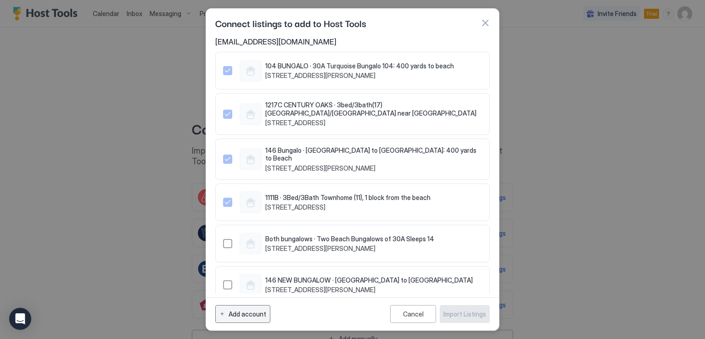
click at [244, 316] on div "Add account" at bounding box center [247, 314] width 38 height 10
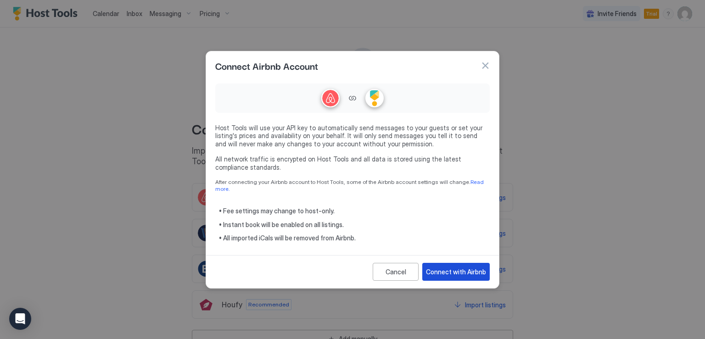
click at [443, 270] on div "Connect with Airbnb" at bounding box center [456, 272] width 60 height 10
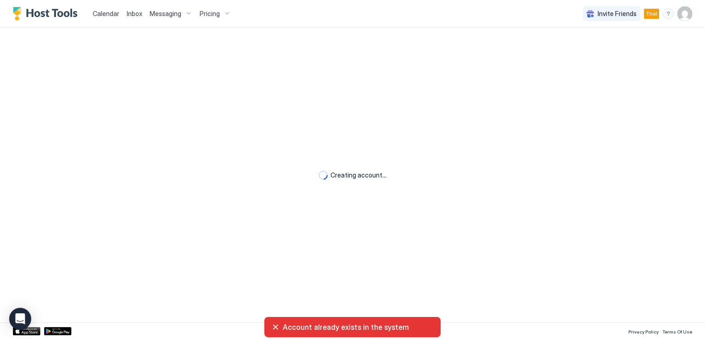
click at [277, 325] on div "Account already exists in the system" at bounding box center [352, 327] width 161 height 9
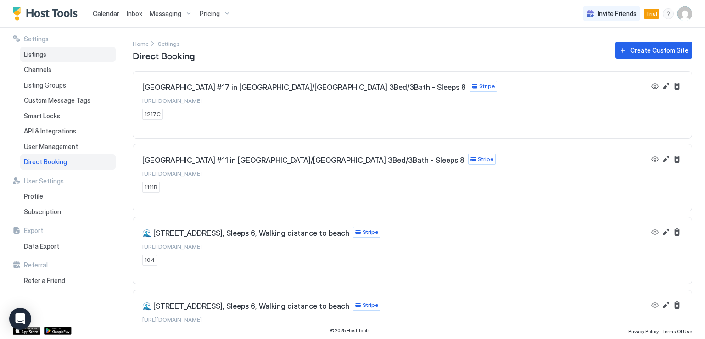
click at [35, 57] on span "Listings" at bounding box center [35, 54] width 22 height 8
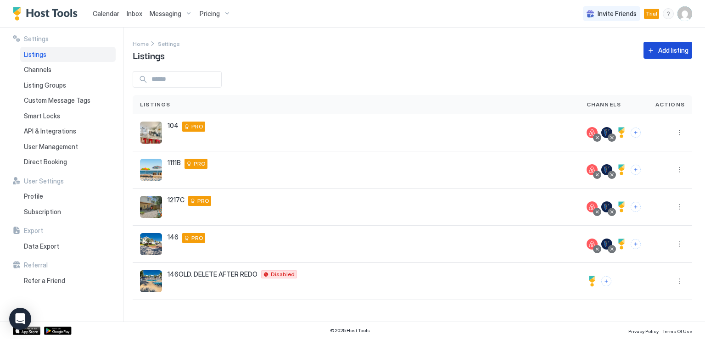
click at [650, 50] on button "Add listing" at bounding box center [667, 50] width 49 height 17
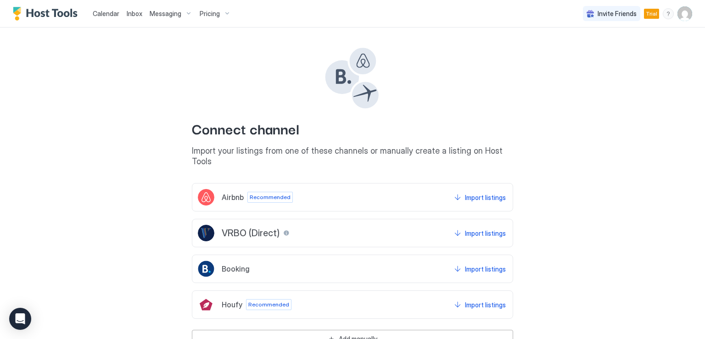
click at [222, 193] on span "Airbnb" at bounding box center [233, 197] width 22 height 9
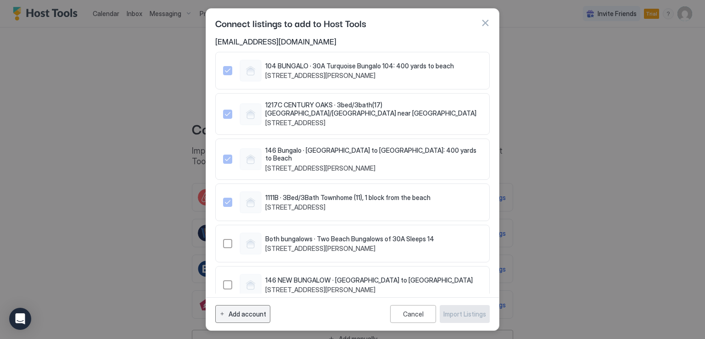
click at [246, 316] on div "Add account" at bounding box center [247, 314] width 38 height 10
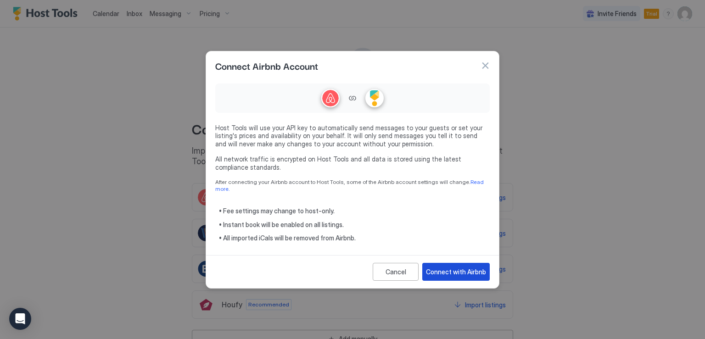
click at [453, 268] on div "Connect with Airbnb" at bounding box center [456, 272] width 60 height 10
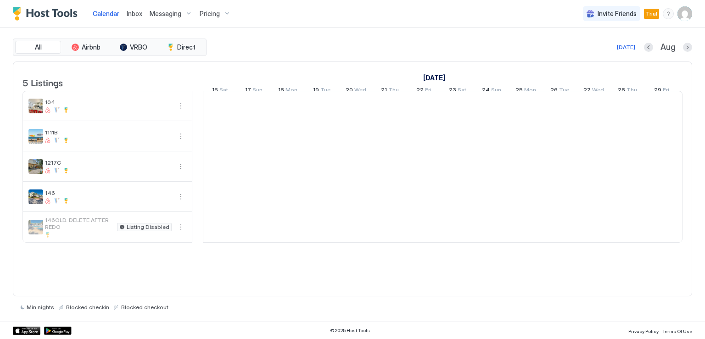
scroll to position [0, 510]
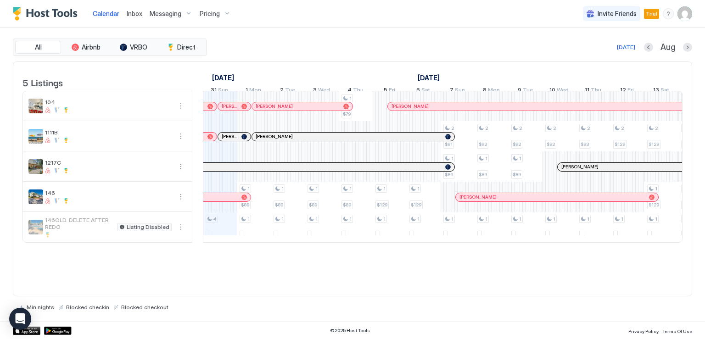
click at [681, 17] on img "User profile" at bounding box center [684, 13] width 15 height 15
click at [339, 64] on div at bounding box center [352, 169] width 705 height 339
click at [179, 111] on button "More options" at bounding box center [180, 105] width 11 height 11
click at [160, 149] on div "Listing Settings" at bounding box center [160, 154] width 58 height 15
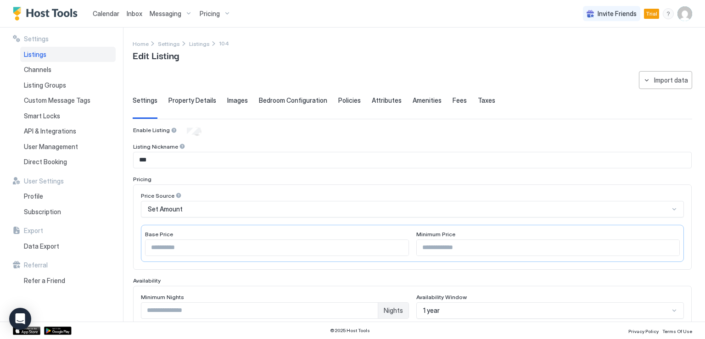
click at [37, 53] on span "Listings" at bounding box center [35, 54] width 22 height 8
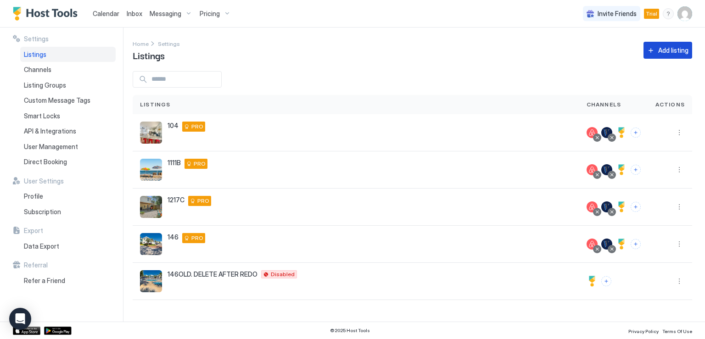
click at [654, 52] on button "Add listing" at bounding box center [667, 50] width 49 height 17
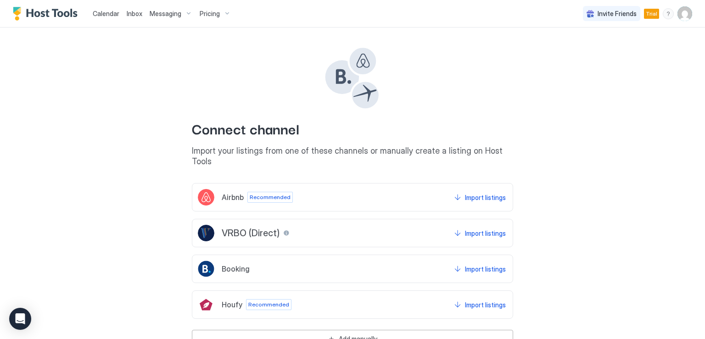
click at [342, 185] on div "Airbnb Recommended Import listings" at bounding box center [352, 197] width 321 height 28
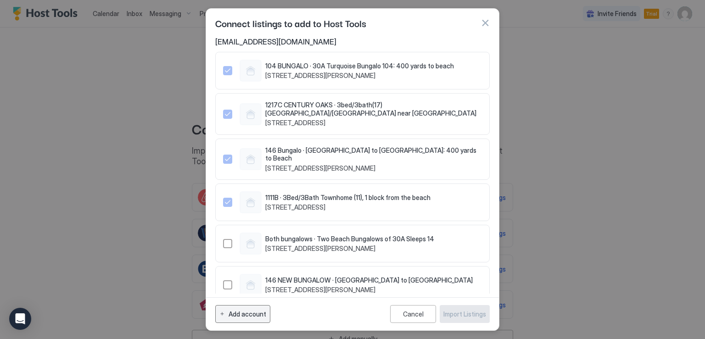
click at [253, 317] on div "Add account" at bounding box center [247, 314] width 38 height 10
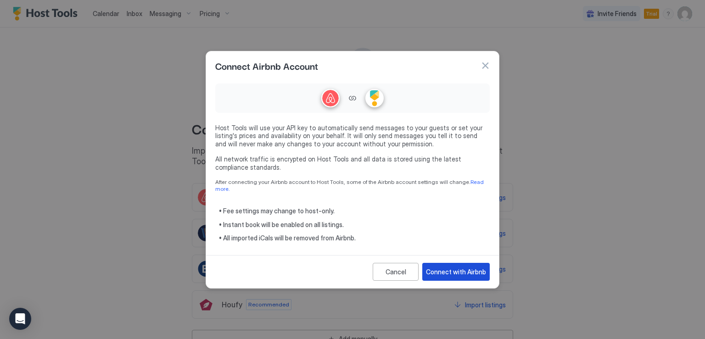
click at [453, 271] on div "Connect with Airbnb" at bounding box center [456, 272] width 60 height 10
